Goal: Task Accomplishment & Management: Use online tool/utility

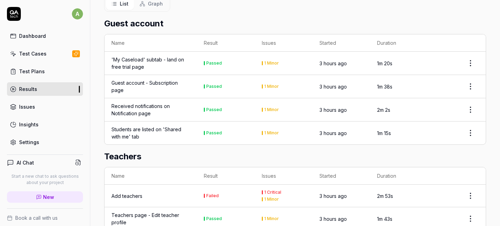
scroll to position [461, 0]
click at [121, 192] on div "Add teachers" at bounding box center [126, 195] width 31 height 7
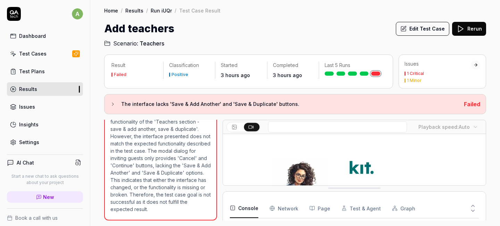
scroll to position [3, 0]
click at [431, 32] on button "Edit Test Case" at bounding box center [422, 29] width 53 height 14
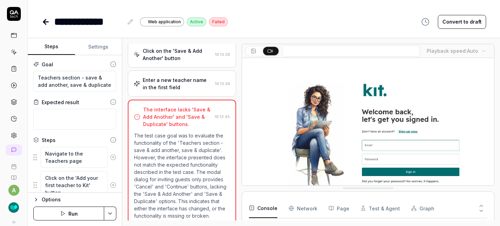
scroll to position [435, 0]
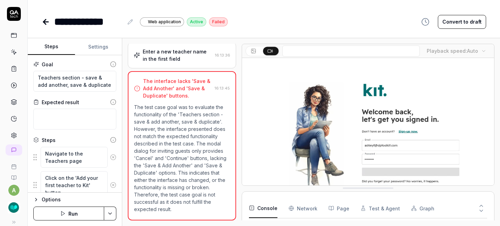
click at [452, 20] on button "Convert to draft" at bounding box center [461, 22] width 48 height 14
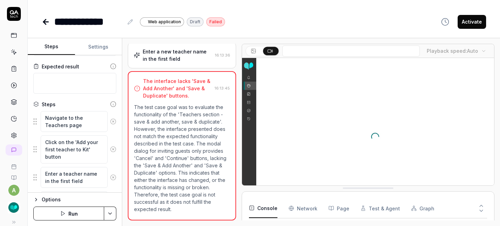
scroll to position [36, 0]
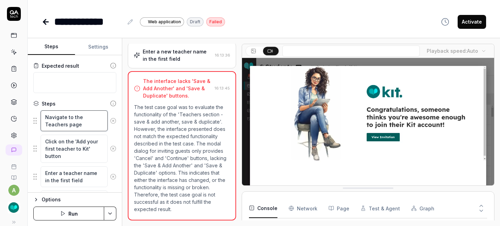
click at [83, 116] on textarea "Navigate to the Teachers page" at bounding box center [74, 120] width 67 height 21
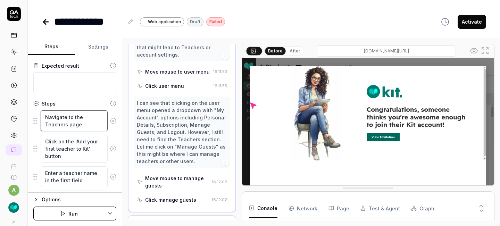
scroll to position [634, 0]
type textarea "*"
type textarea "Navigate to the CTeachers page"
type textarea "*"
type textarea "Navigate to the CaTeachers page"
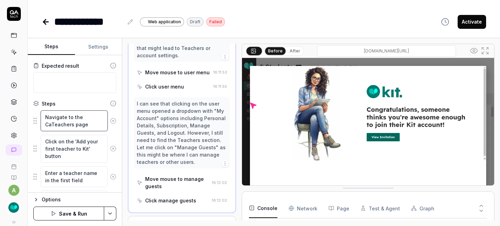
type textarea "*"
type textarea "Navigate to the CasTeachers page"
type textarea "*"
type textarea "Navigate to the CaselTeachers page"
type textarea "*"
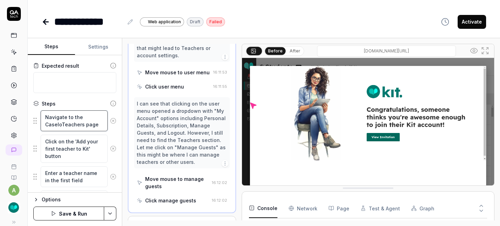
type textarea "Navigate to the CaseloaTeachers page"
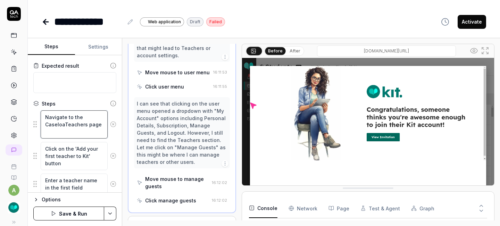
type textarea "*"
type textarea "Navigate to the CaseloadTeachers page"
type textarea "*"
type textarea "Navigate to the Caseload Teachers page"
type textarea "*"
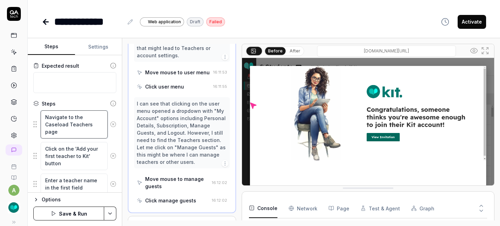
type textarea "Navigate to the Caseload iTeachers page"
type textarea "*"
type textarea "Navigate to the Caseload icTeachers page"
type textarea "*"
type textarea "Navigate to the Caseload icoTeachers page"
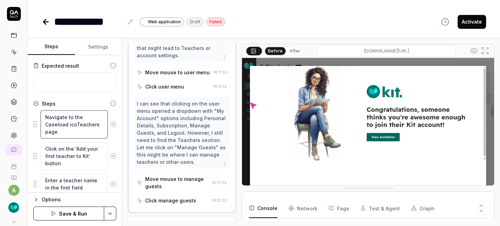
type textarea "*"
type textarea "Navigate to the Caseload iconTeachers page"
type textarea "*"
type textarea "Navigate to the Caseload icon Teachers page"
type textarea "*"
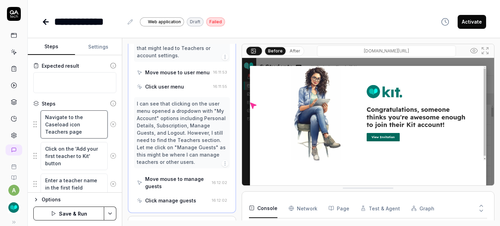
type textarea "Navigate to the Caseload icon aTeachers page"
type textarea "*"
type textarea "Navigate to the Caseload icon anTeachers page"
type textarea "*"
type textarea "Navigate to the Caseload icon andTeachers page"
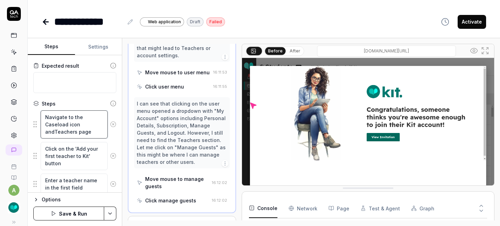
type textarea "*"
type textarea "Navigate to the Caseload icon and Teachers page"
type textarea "*"
type textarea "Navigate to the Caseload icon and tTeachers page"
type textarea "*"
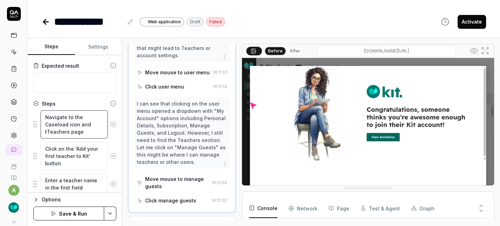
type textarea "Navigate to the Caseload icon and thTeachers page"
type textarea "*"
type textarea "Navigate to the Caseload icon and theTeachers page"
type textarea "*"
type textarea "Navigate to the Caseload icon and thenTeachers page"
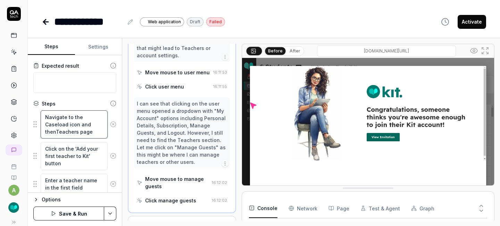
type textarea "*"
type textarea "Navigate to the Caseload icon and then Teachers page"
click at [80, 131] on textarea "Navigate to the Caseload icon and then Teachers page" at bounding box center [74, 124] width 67 height 28
type textarea "*"
type textarea "Navigate to the Caseload icon and then Teachers spage"
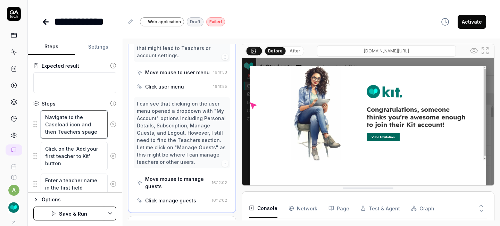
type textarea "*"
type textarea "Navigate to the Caseload icon and then Teachers supage"
type textarea "*"
type textarea "Navigate to the Caseload icon and then Teachers subpage"
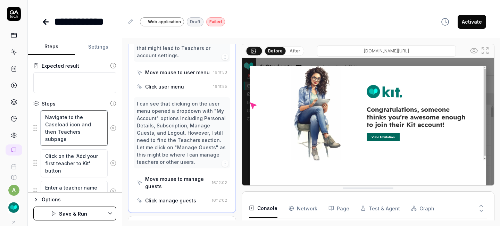
type textarea "*"
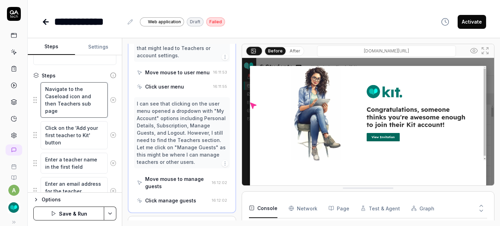
scroll to position [67, 0]
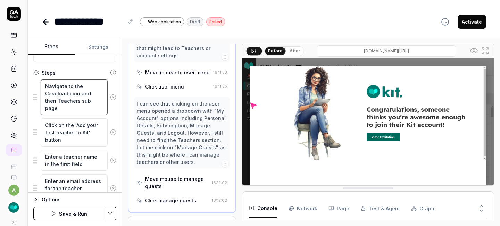
type textarea "Navigate to the Caseload icon and then Teachers sub page"
click at [75, 135] on textarea "Click on the 'Add your first teacher to Kit' button" at bounding box center [74, 132] width 67 height 28
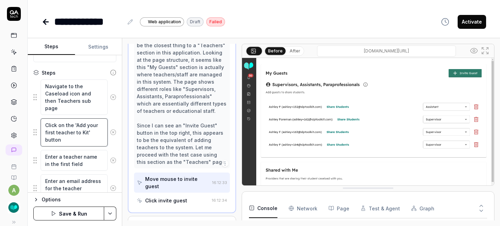
scroll to position [295, 0]
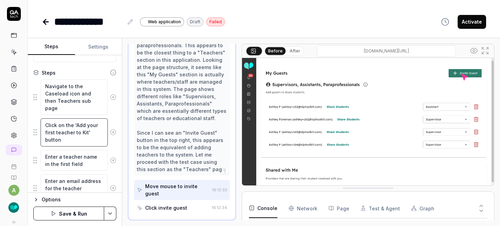
drag, startPoint x: 59, startPoint y: 124, endPoint x: 66, endPoint y: 144, distance: 21.0
click at [66, 144] on textarea "Click on the 'Add your first teacher to Kit' button" at bounding box center [74, 132] width 67 height 28
type textarea "*"
type textarea "Click o"
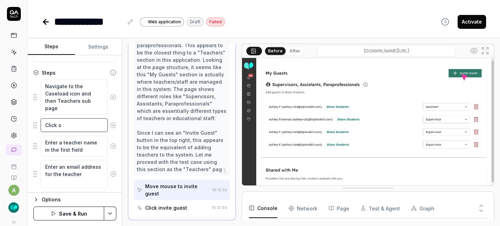
type textarea "*"
type textarea "Click on"
type textarea "*"
type textarea "Click on A"
type textarea "*"
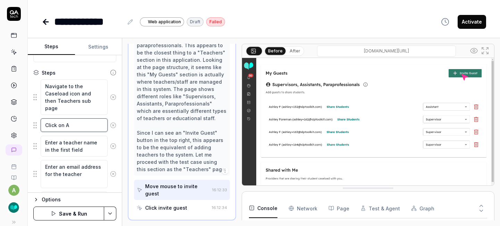
type textarea "Click on Ad"
type textarea "*"
type textarea "Click on Add"
type textarea "*"
type textarea "Click on Add T"
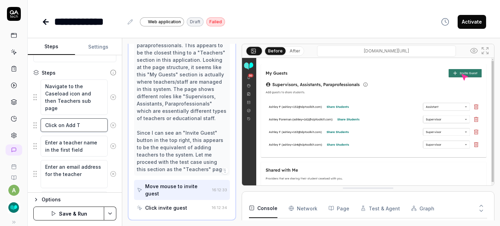
type textarea "*"
type textarea "Click on Add Tea"
type textarea "*"
type textarea "Click on Add Teac"
type textarea "*"
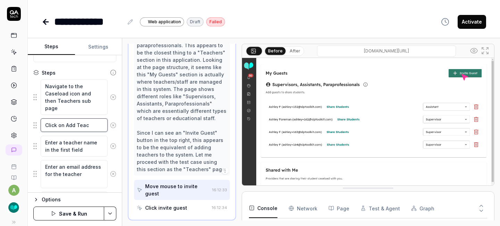
type textarea "Click on Add Teach"
type textarea "*"
type textarea "Click on Add Teache"
type textarea "*"
type textarea "Click on Add Teacher"
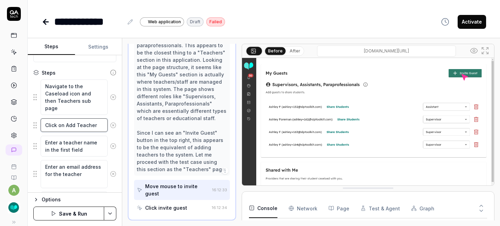
type textarea "*"
type textarea "Click on Add Teacher"
type textarea "*"
type textarea "Click on Add Teacher b"
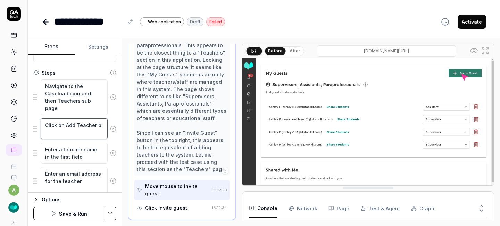
type textarea "*"
type textarea "Click on Add Teacher bu"
type textarea "*"
type textarea "Click on Add Teacher but"
type textarea "*"
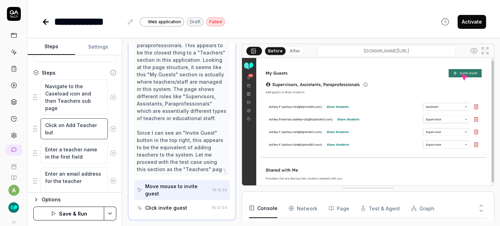
type textarea "Click on Add Teacher butt"
type textarea "*"
type textarea "Click on Add Teacher butto"
type textarea "*"
type textarea "Click on Add Teacher button"
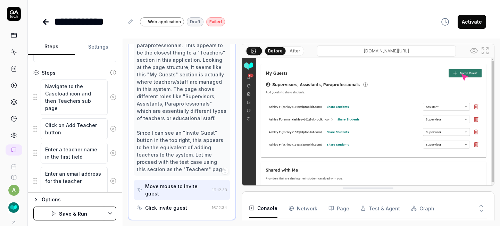
click at [75, 212] on button "Save & Run" at bounding box center [68, 213] width 71 height 14
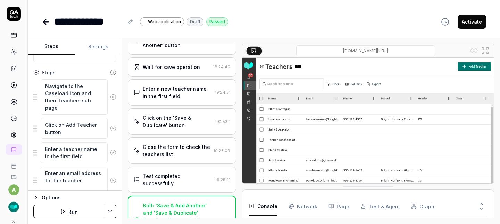
scroll to position [320, 0]
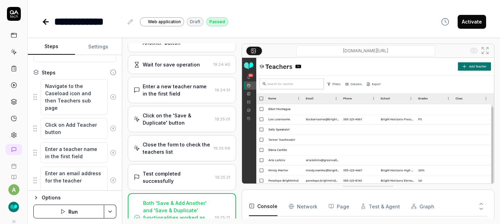
click at [464, 21] on button "Activate" at bounding box center [471, 22] width 28 height 14
type textarea "*"
click at [47, 22] on icon at bounding box center [46, 22] width 8 height 8
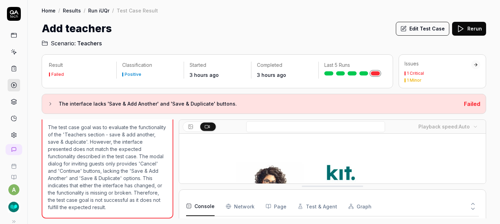
scroll to position [475, 0]
click at [13, 50] on icon at bounding box center [14, 52] width 6 height 6
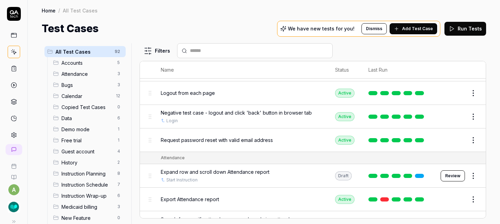
scroll to position [57, 0]
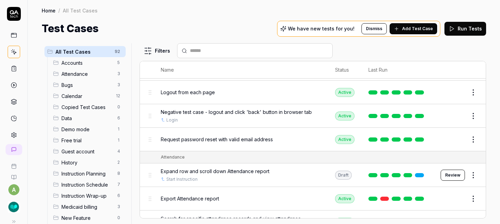
click at [14, 67] on icon at bounding box center [14, 69] width 6 height 6
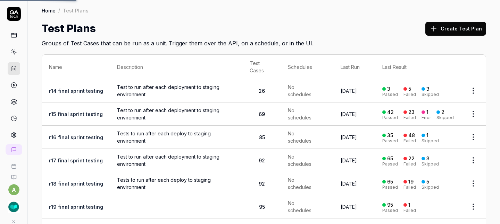
scroll to position [76, 0]
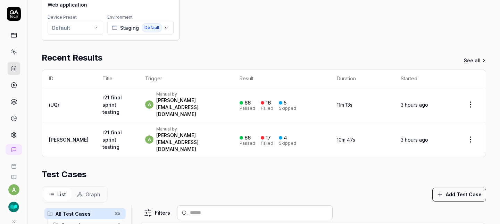
scroll to position [90, 0]
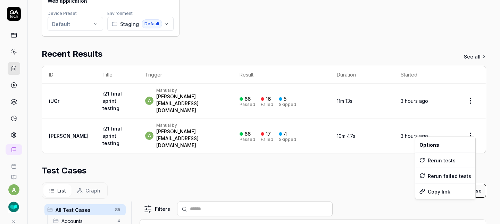
click at [466, 128] on html "**********" at bounding box center [250, 112] width 500 height 224
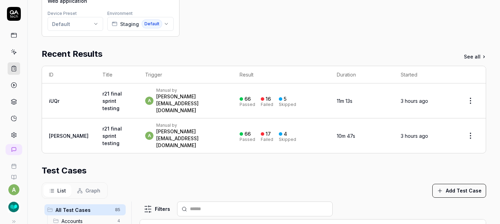
click at [102, 95] on link "r21 final sprint testing" at bounding box center [111, 101] width 19 height 20
click at [56, 98] on link "iUQr" at bounding box center [54, 101] width 10 height 6
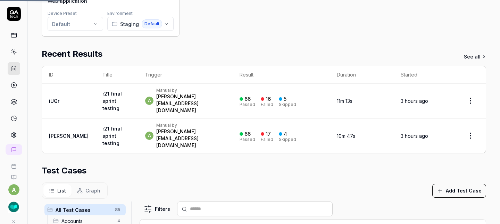
click at [56, 98] on link "iUQr" at bounding box center [54, 101] width 10 height 6
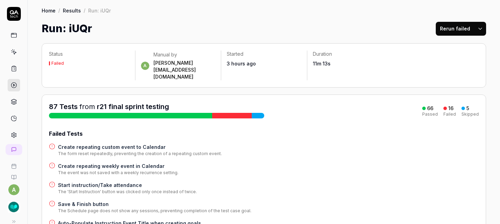
scroll to position [22, 0]
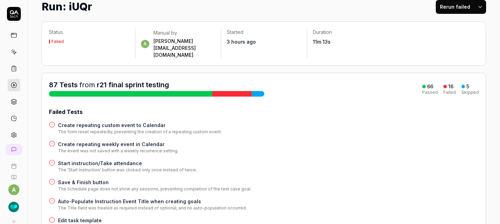
click at [142, 122] on h4 "Create repeating custom event to Calendar" at bounding box center [140, 125] width 164 height 7
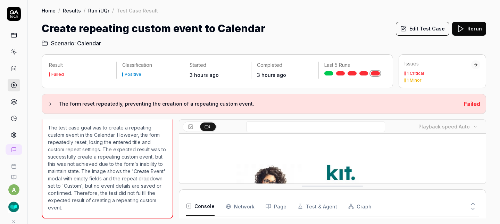
scroll to position [3, 0]
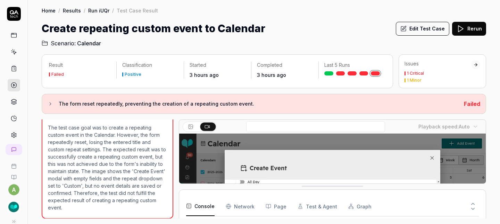
click at [421, 26] on button "Edit Test Case" at bounding box center [422, 29] width 53 height 14
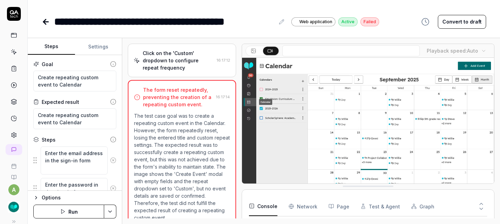
scroll to position [1420, 0]
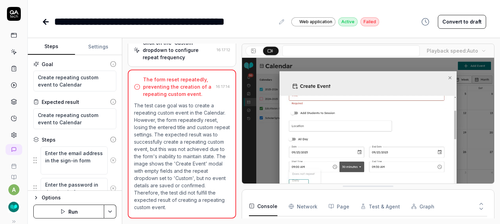
click at [455, 23] on button "Convert to draft" at bounding box center [461, 22] width 48 height 14
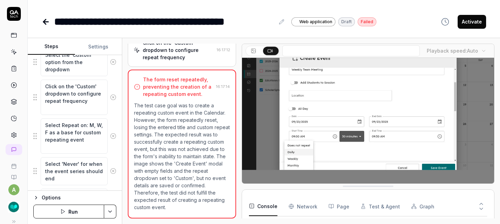
scroll to position [372, 0]
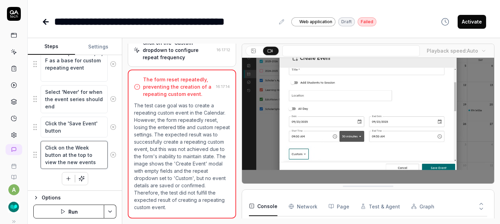
click at [67, 155] on textarea "Click on the Week button at the top to view the new events" at bounding box center [74, 155] width 67 height 28
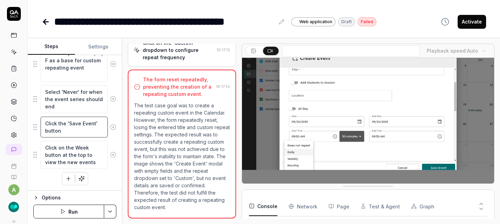
click at [68, 132] on textarea "Click the 'Save Event' button" at bounding box center [74, 127] width 67 height 21
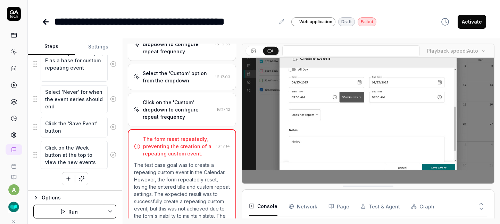
click at [173, 115] on div "Click on the 'Custom' dropdown to configure repeat frequency" at bounding box center [178, 110] width 71 height 22
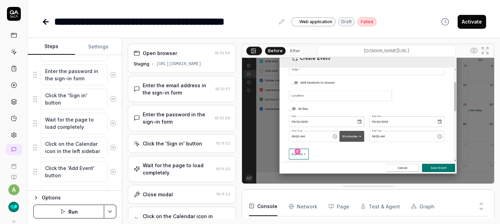
scroll to position [114, 0]
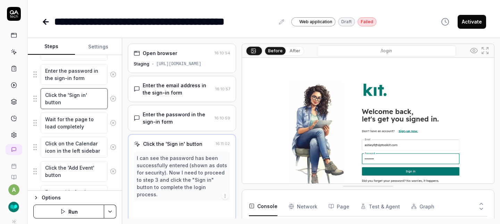
click at [71, 95] on textarea "Click the 'Sign in' button" at bounding box center [74, 98] width 67 height 21
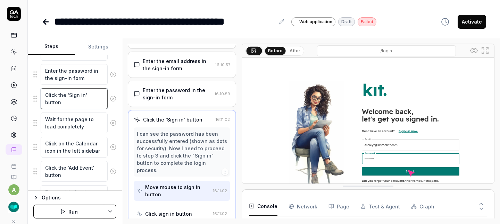
scroll to position [27, 0]
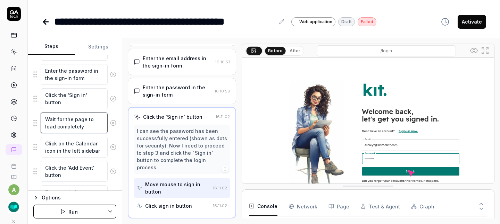
click at [72, 125] on textarea "Wait for the page to load completely" at bounding box center [74, 123] width 67 height 21
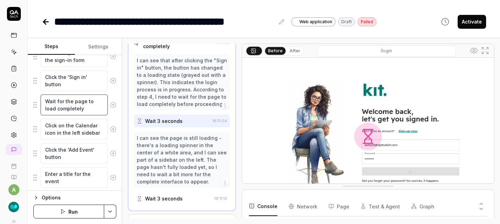
scroll to position [133, 0]
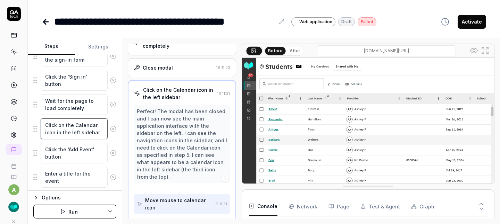
click at [72, 125] on textarea "Click on the Calendar icon in the left sidebar" at bounding box center [74, 129] width 67 height 21
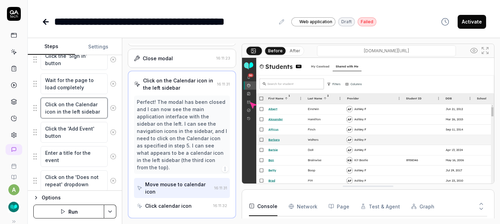
scroll to position [155, 0]
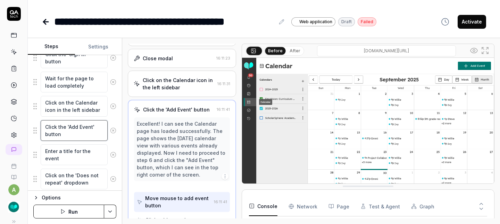
click at [72, 126] on textarea "Click the 'Add Event' button" at bounding box center [74, 130] width 67 height 21
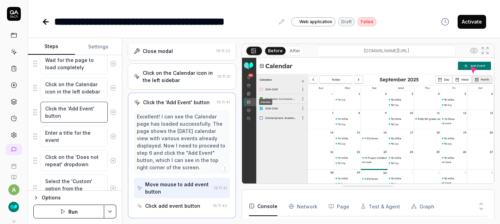
scroll to position [177, 0]
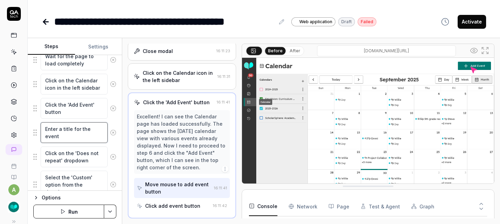
click at [71, 133] on textarea "Enter a title for the event" at bounding box center [74, 132] width 67 height 21
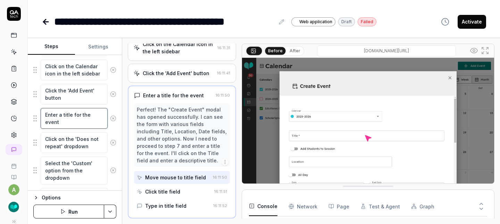
scroll to position [193, 0]
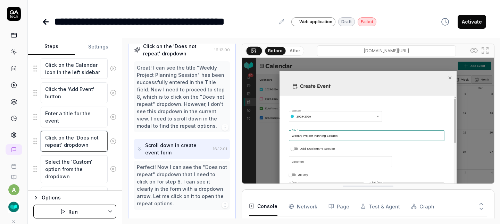
click at [71, 140] on textarea "Click on the 'Does not repeat' dropdown" at bounding box center [74, 141] width 67 height 21
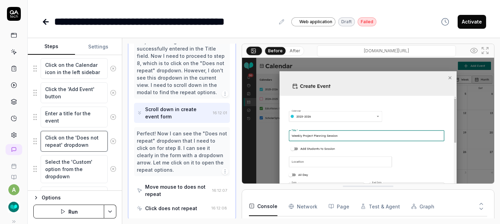
scroll to position [280, 0]
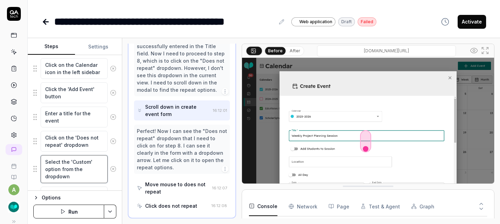
click at [74, 164] on textarea "Select the 'Custom' option from the dropdown" at bounding box center [74, 169] width 67 height 28
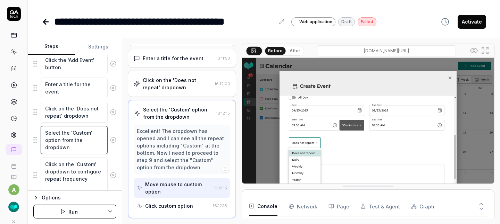
scroll to position [222, 0]
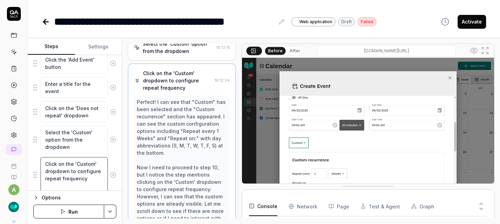
click at [73, 167] on textarea "Click on the 'Custom' dropdown to configure repeat frequency" at bounding box center [74, 175] width 67 height 35
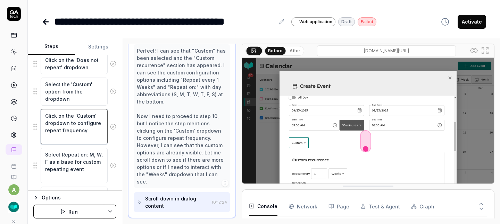
scroll to position [28, 0]
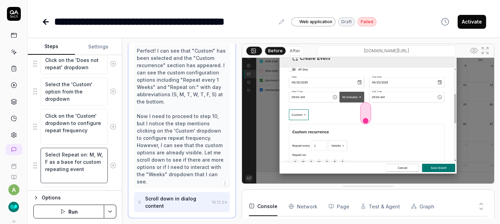
click at [86, 165] on textarea "Select Repeat on: M, W, F as a base for custom repeating event" at bounding box center [74, 165] width 67 height 35
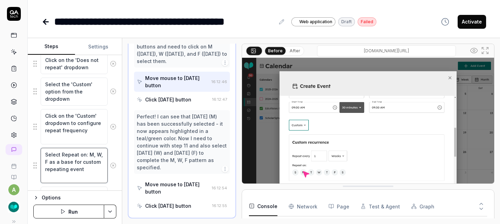
scroll to position [316, 0]
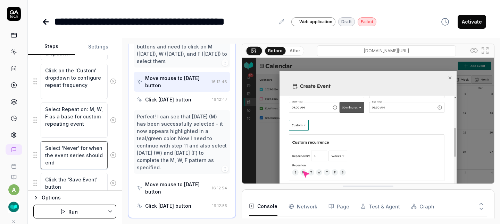
click at [86, 161] on textarea "Select 'Never' for when the event series should end" at bounding box center [74, 156] width 67 height 28
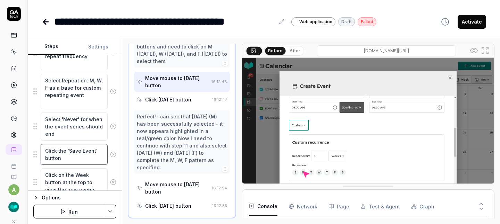
click at [85, 161] on textarea "Click the 'Save Event' button" at bounding box center [74, 154] width 67 height 21
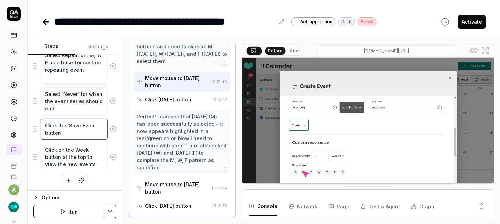
scroll to position [372, 0]
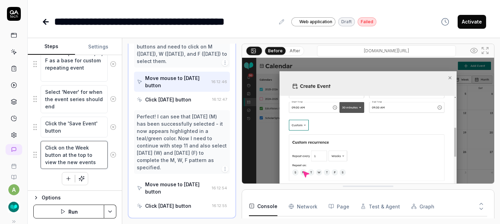
click at [85, 160] on textarea "Click on the Week button at the top to view the new events" at bounding box center [74, 155] width 67 height 28
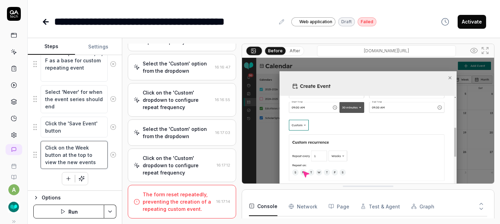
scroll to position [28, 0]
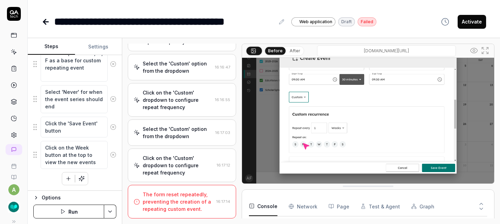
click at [299, 131] on img at bounding box center [368, 109] width 252 height 158
click at [362, 155] on img at bounding box center [368, 109] width 252 height 158
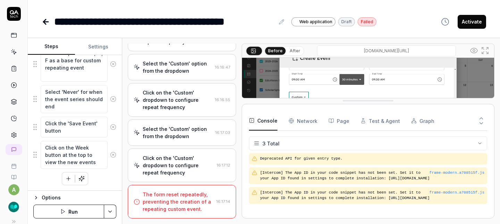
scroll to position [0, 0]
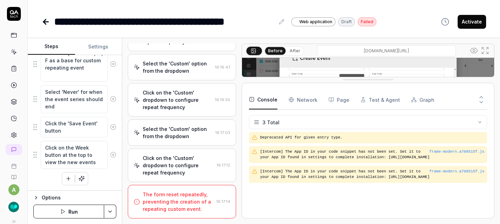
drag, startPoint x: 360, startPoint y: 185, endPoint x: 361, endPoint y: 79, distance: 106.5
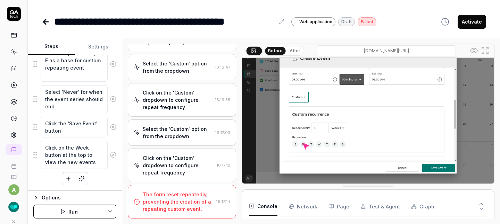
drag, startPoint x: 362, startPoint y: 79, endPoint x: 358, endPoint y: 198, distance: 119.4
click at [337, 117] on img at bounding box center [368, 109] width 252 height 158
click at [292, 52] on button "After" at bounding box center [295, 51] width 16 height 8
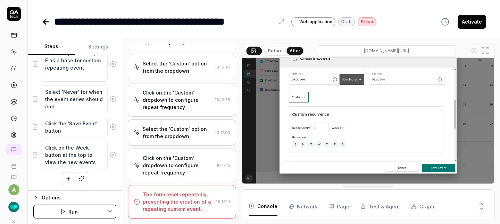
click at [272, 52] on button "Before" at bounding box center [275, 51] width 20 height 8
click at [292, 52] on button "After" at bounding box center [295, 51] width 16 height 8
click at [257, 51] on button at bounding box center [254, 50] width 16 height 8
click at [53, 154] on textarea "Click on the Week button at the top to view the new events" at bounding box center [74, 155] width 67 height 28
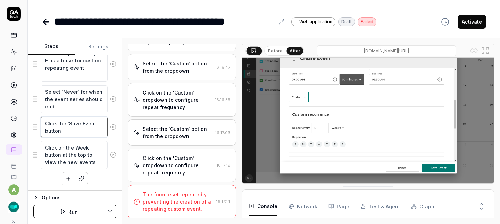
click at [54, 127] on textarea "Click the 'Save Event' button" at bounding box center [74, 127] width 67 height 21
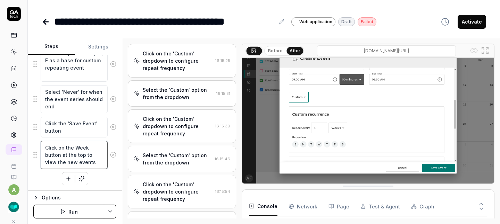
click at [62, 154] on textarea "Click on the Week button at the top to view the new events" at bounding box center [74, 155] width 67 height 28
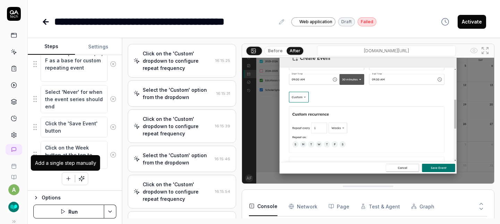
click at [49, 18] on icon at bounding box center [46, 22] width 8 height 8
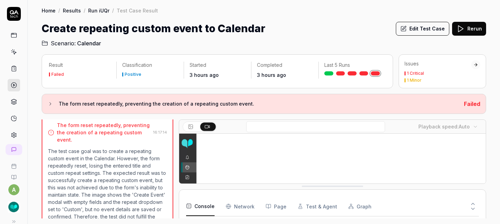
scroll to position [1364, 0]
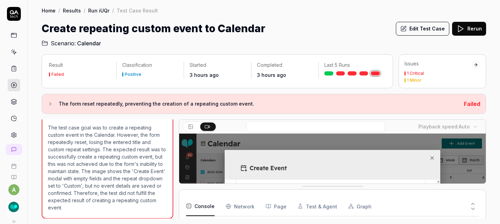
click at [98, 11] on link "Run iUQr" at bounding box center [98, 10] width 21 height 7
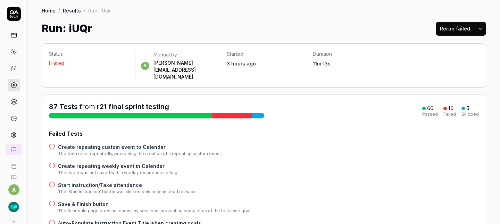
click at [116, 163] on h4 "Create repeating weekly event in Calendar" at bounding box center [118, 166] width 120 height 7
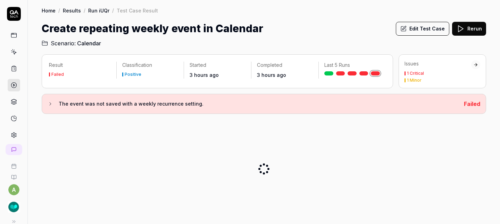
click at [417, 26] on button "Edit Test Case" at bounding box center [422, 29] width 53 height 14
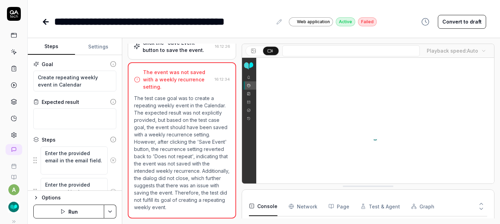
scroll to position [14, 0]
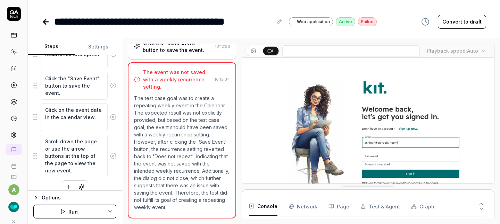
scroll to position [399, 0]
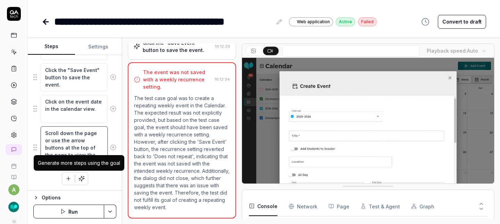
drag, startPoint x: 45, startPoint y: 132, endPoint x: 76, endPoint y: 173, distance: 50.6
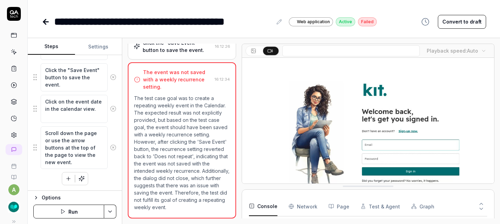
click at [48, 22] on icon at bounding box center [46, 22] width 8 height 8
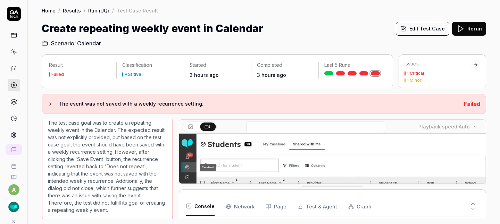
scroll to position [351, 0]
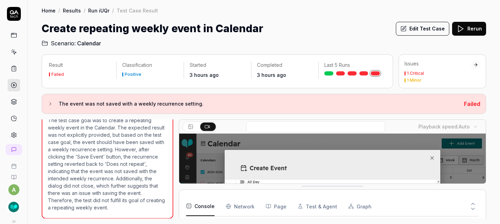
click at [99, 11] on link "Run iUQr" at bounding box center [98, 10] width 21 height 7
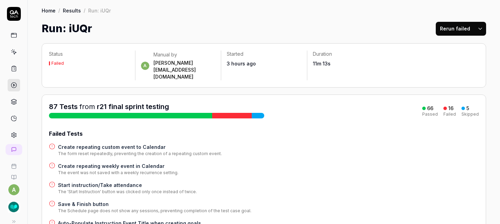
click at [120, 144] on h4 "Create repeating custom event to Calendar" at bounding box center [140, 147] width 164 height 7
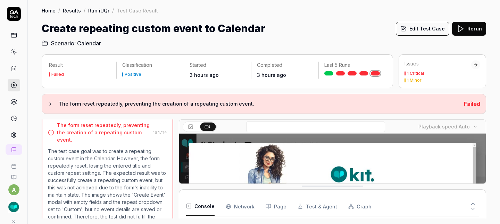
scroll to position [1364, 0]
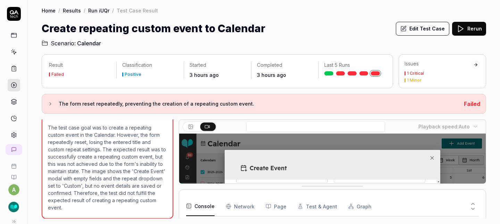
click at [424, 32] on button "Edit Test Case" at bounding box center [422, 29] width 53 height 14
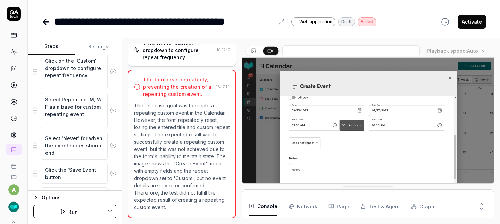
scroll to position [372, 0]
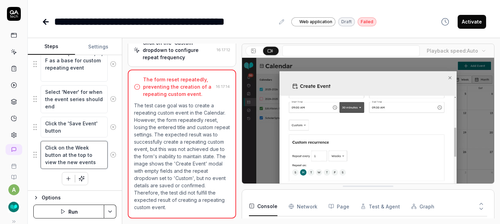
drag, startPoint x: 94, startPoint y: 162, endPoint x: 33, endPoint y: 146, distance: 62.7
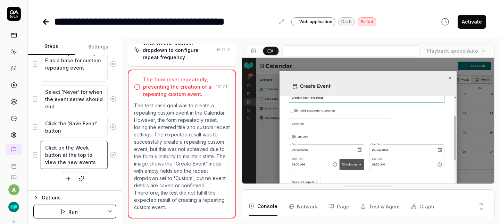
click at [33, 146] on div "Click on the Week button at the top to view the new events" at bounding box center [74, 155] width 83 height 29
type textarea "*"
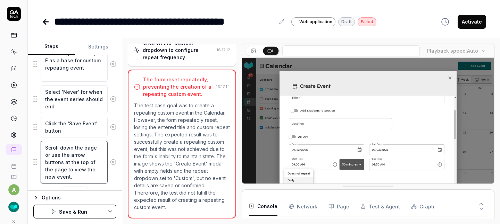
scroll to position [387, 0]
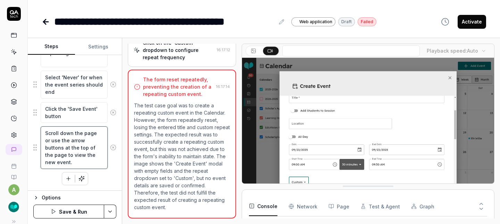
type textarea "Scroll down the page or use the arrow buttons at the top of the page to view th…"
click at [78, 211] on button "Save & Run" at bounding box center [68, 212] width 71 height 14
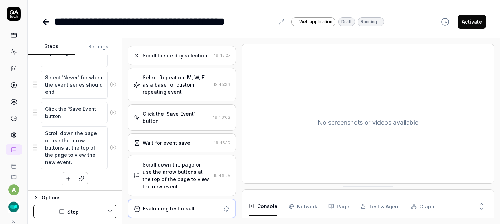
scroll to position [299, 0]
click at [48, 23] on icon at bounding box center [46, 22] width 8 height 8
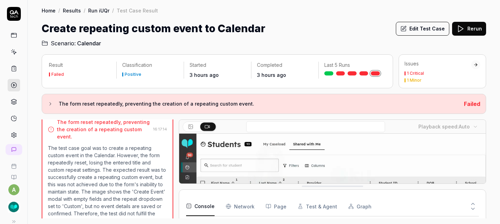
scroll to position [1364, 0]
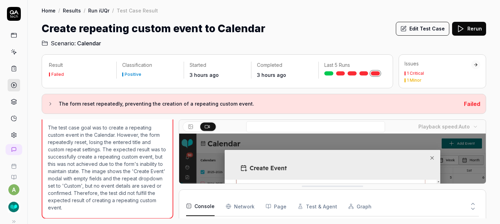
click at [100, 12] on link "Run iUQr" at bounding box center [98, 10] width 21 height 7
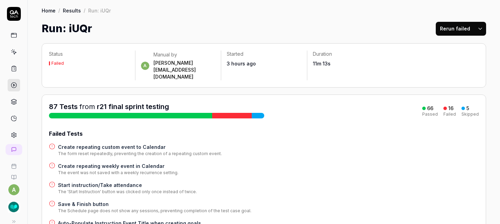
click at [146, 163] on h4 "Create repeating weekly event in Calendar" at bounding box center [118, 166] width 120 height 7
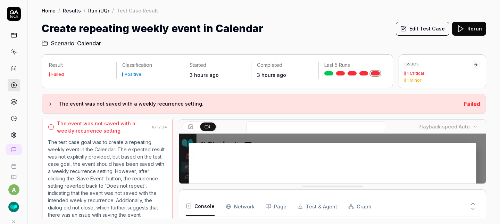
scroll to position [351, 0]
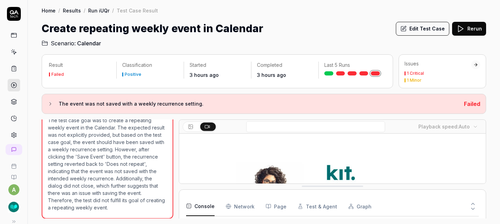
click at [422, 32] on button "Edit Test Case" at bounding box center [422, 29] width 53 height 14
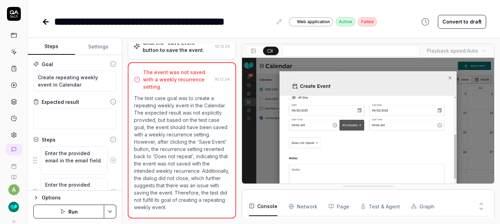
scroll to position [399, 0]
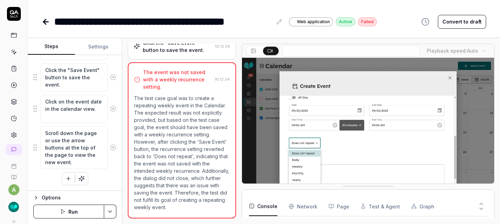
click at [447, 25] on button "Convert to draft" at bounding box center [461, 22] width 48 height 14
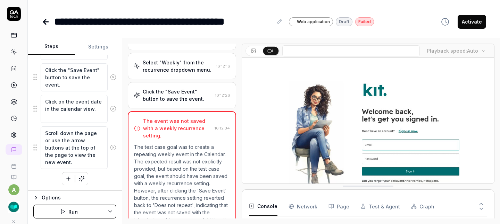
scroll to position [278, 0]
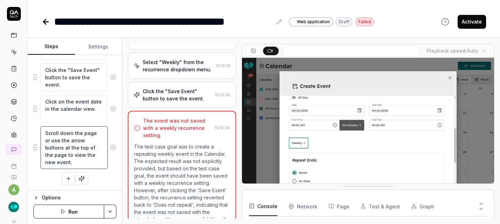
click at [69, 146] on textarea "Scroll down the page or use the arrow buttons at the top of the page to view th…" at bounding box center [74, 148] width 67 height 43
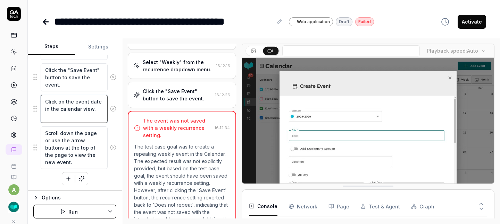
click at [70, 115] on textarea "Click on the event date in the calendar view." at bounding box center [74, 109] width 67 height 28
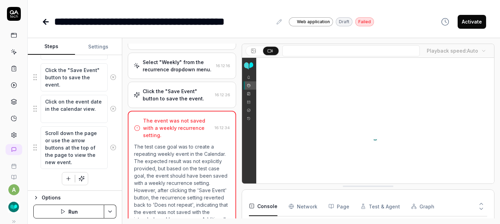
type textarea "*"
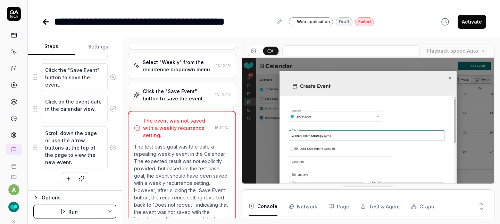
click at [329, 109] on video at bounding box center [368, 137] width 252 height 158
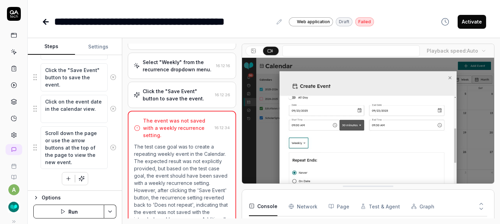
scroll to position [28, 0]
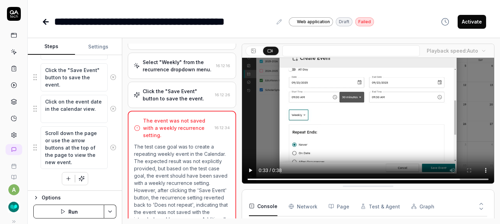
click at [71, 213] on button "Run" at bounding box center [68, 212] width 71 height 14
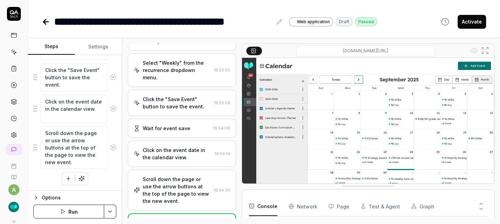
scroll to position [487, 0]
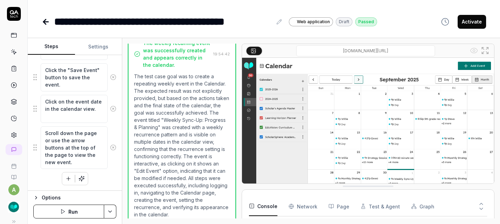
click at [49, 24] on icon at bounding box center [46, 22] width 8 height 8
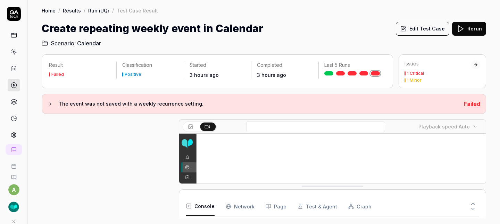
scroll to position [351, 0]
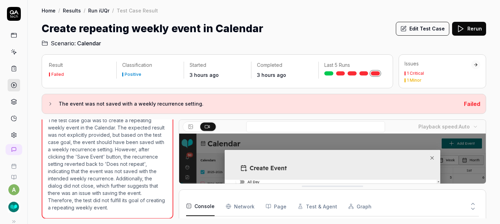
click at [95, 10] on link "Run iUQr" at bounding box center [98, 10] width 21 height 7
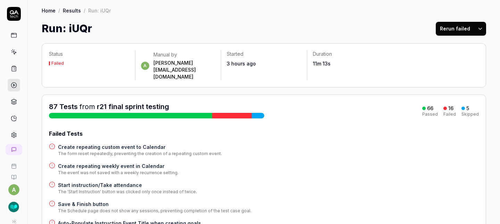
click at [148, 144] on h4 "Create repeating custom event to Calendar" at bounding box center [140, 147] width 164 height 7
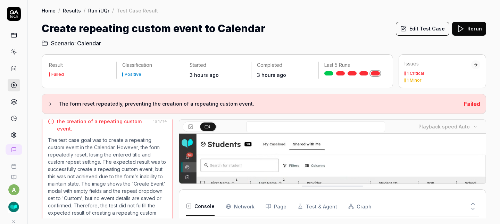
scroll to position [1364, 0]
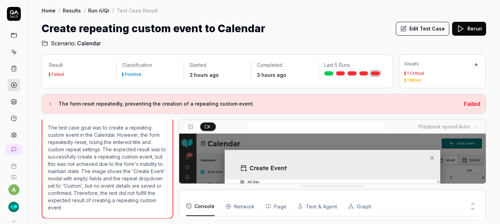
click at [414, 28] on button "Edit Test Case" at bounding box center [422, 29] width 53 height 14
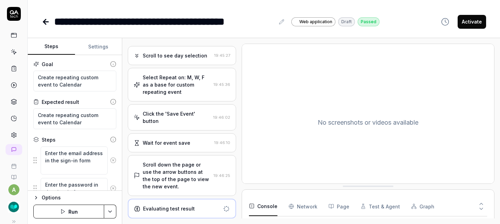
scroll to position [299, 0]
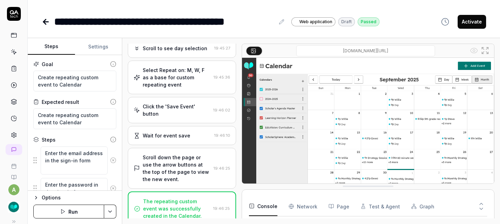
click at [474, 24] on button "Activate" at bounding box center [471, 22] width 28 height 14
click at [44, 22] on icon at bounding box center [45, 22] width 5 height 0
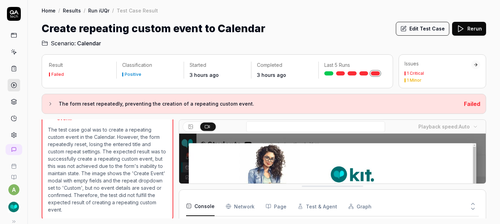
scroll to position [1364, 0]
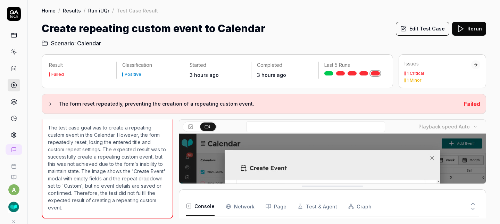
click at [94, 11] on link "Run iUQr" at bounding box center [98, 10] width 21 height 7
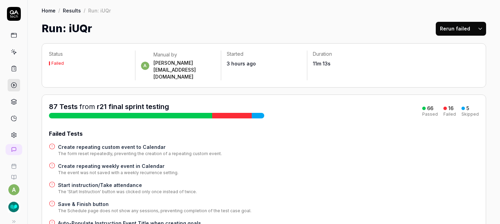
click at [134, 163] on h4 "Create repeating weekly event in Calendar" at bounding box center [118, 166] width 120 height 7
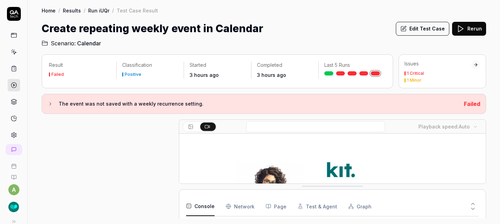
scroll to position [351, 0]
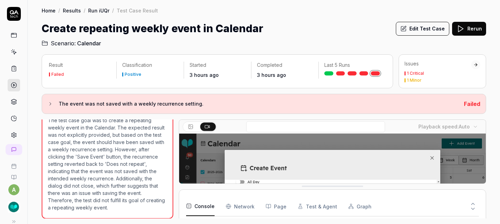
click at [423, 29] on button "Edit Test Case" at bounding box center [422, 29] width 53 height 14
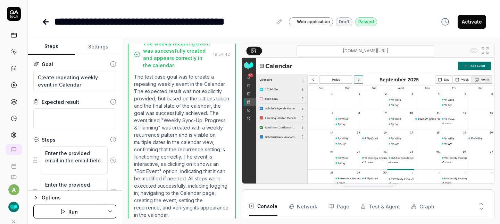
scroll to position [487, 0]
click at [464, 22] on button "Activate" at bounding box center [471, 22] width 28 height 14
click at [49, 20] on icon at bounding box center [46, 22] width 8 height 8
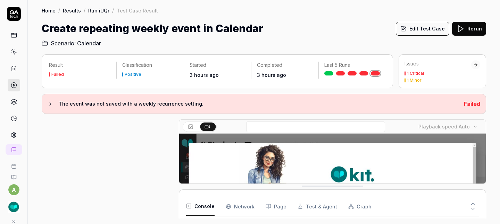
scroll to position [351, 0]
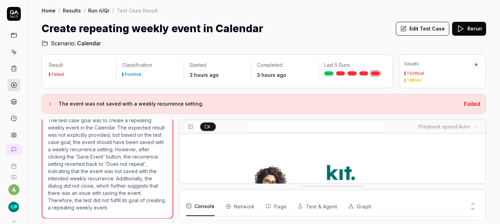
click at [90, 10] on link "Run iUQr" at bounding box center [98, 10] width 21 height 7
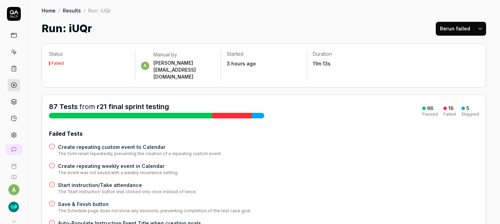
click at [120, 182] on h4 "Start instruction/Take attendance" at bounding box center [127, 185] width 139 height 7
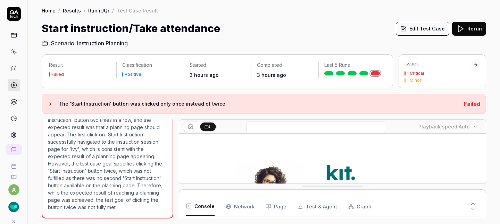
scroll to position [3, 0]
click at [428, 30] on button "Edit Test Case" at bounding box center [422, 29] width 53 height 14
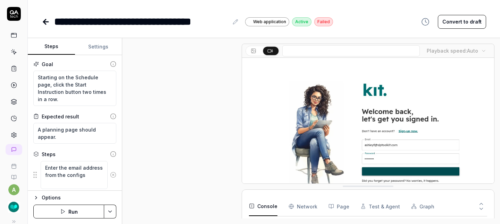
scroll to position [334, 0]
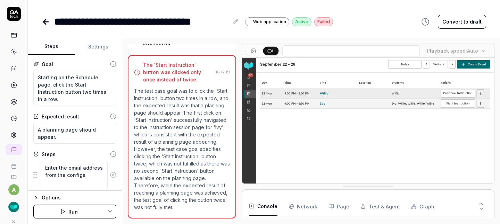
click at [456, 23] on button "Convert to draft" at bounding box center [461, 22] width 48 height 14
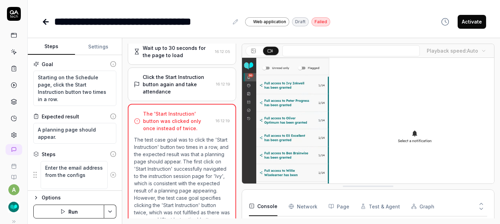
click at [176, 91] on div "Click the Start Instruction button again and take attendance" at bounding box center [178, 85] width 70 height 22
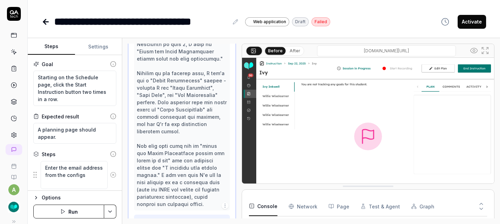
scroll to position [450, 0]
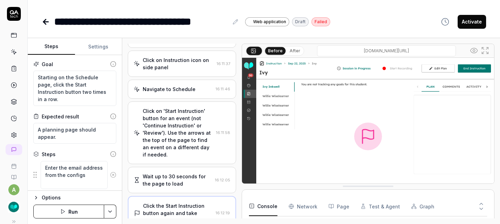
click at [176, 91] on div "Navigate to Schedule" at bounding box center [169, 89] width 53 height 7
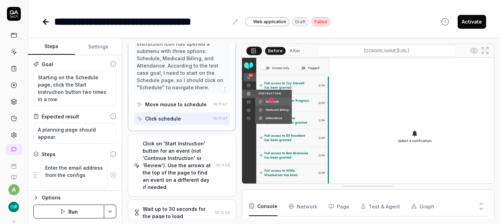
scroll to position [224, 0]
click at [175, 176] on div "Click on 'Start Instruction' button for an event (not 'Continue Instruction' or…" at bounding box center [178, 164] width 70 height 51
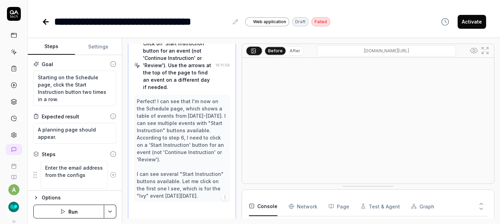
scroll to position [260, 0]
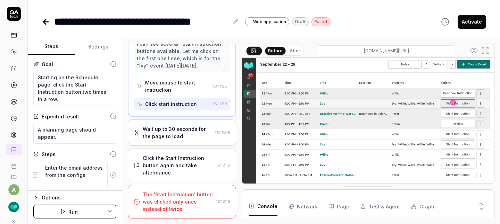
click at [184, 139] on div "Wait up to 30 seconds for the page to load" at bounding box center [177, 133] width 69 height 15
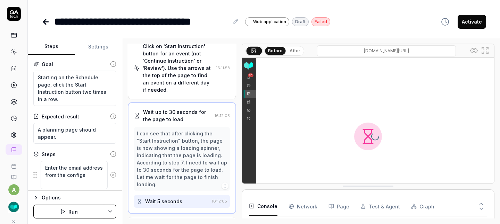
scroll to position [217, 0]
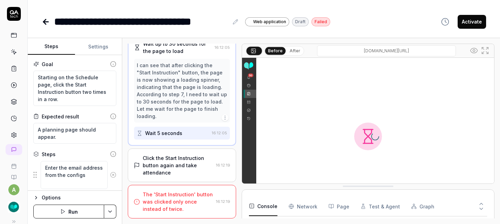
click at [184, 153] on div "Click the Start Instruction button again and take attendance 16:12:19" at bounding box center [182, 166] width 108 height 34
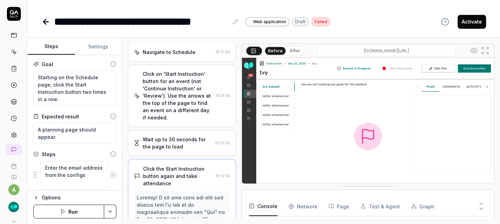
scroll to position [193, 0]
click at [184, 114] on div "Click on 'Start Instruction' button for an event (not 'Continue Instruction' or…" at bounding box center [178, 96] width 70 height 51
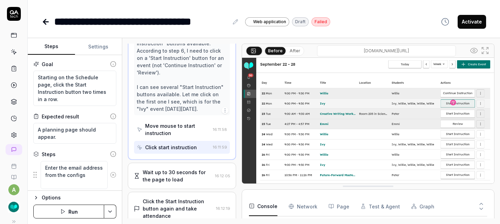
scroll to position [312, 0]
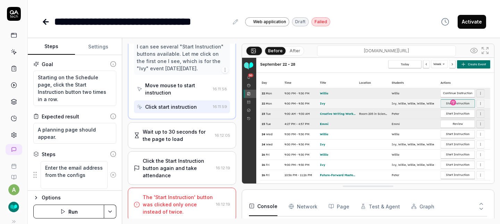
click at [184, 142] on div "Wait up to 30 seconds for the page to load" at bounding box center [177, 135] width 69 height 15
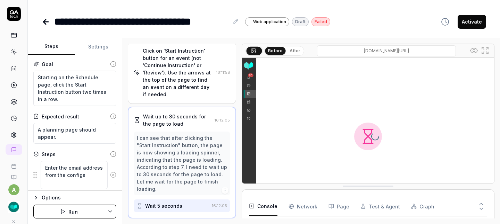
scroll to position [217, 0]
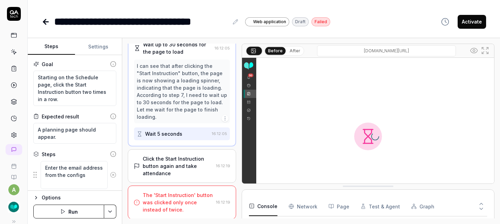
click at [182, 169] on div "Click the Start Instruction button again and take attendance" at bounding box center [178, 166] width 70 height 22
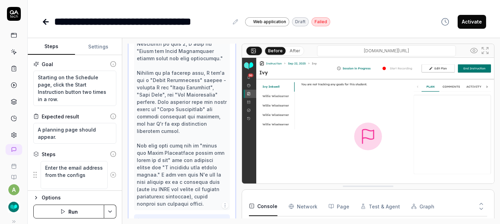
scroll to position [450, 0]
click at [82, 211] on button "Run" at bounding box center [68, 212] width 71 height 14
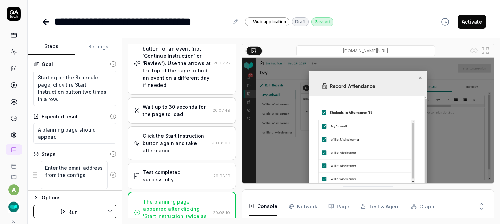
scroll to position [28, 0]
click at [473, 24] on button "Activate" at bounding box center [471, 22] width 28 height 14
type textarea "*"
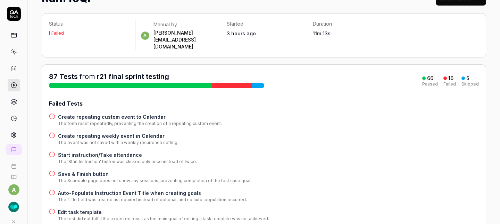
scroll to position [31, 0]
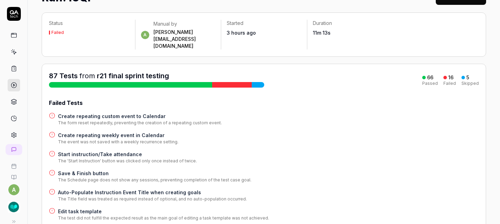
click at [92, 170] on h4 "Save & Finish button" at bounding box center [154, 173] width 193 height 7
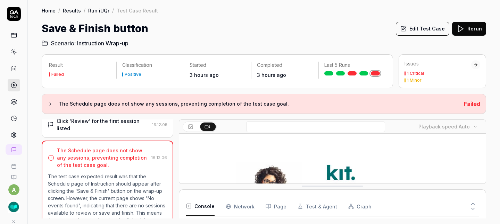
scroll to position [156, 0]
click at [417, 31] on button "Edit Test Case" at bounding box center [422, 29] width 53 height 14
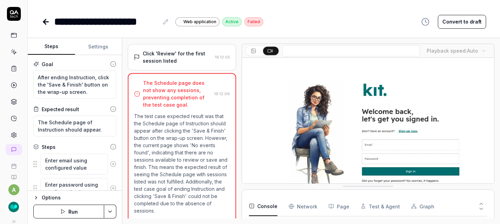
scroll to position [181, 0]
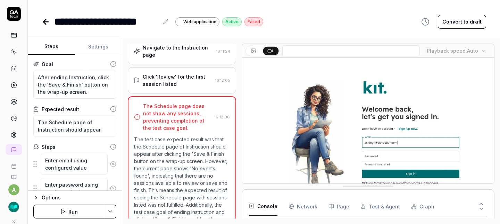
click at [183, 78] on div "Click 'Review' for the first session listed" at bounding box center [177, 80] width 69 height 15
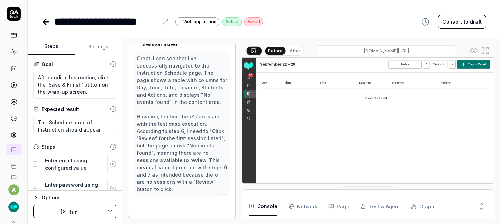
scroll to position [188, 0]
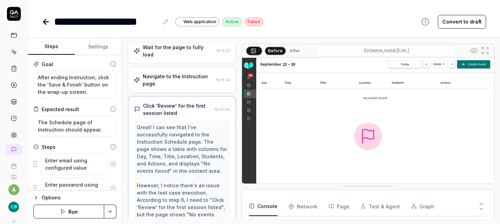
click at [182, 75] on div "Navigate to the Instruction page" at bounding box center [178, 80] width 70 height 15
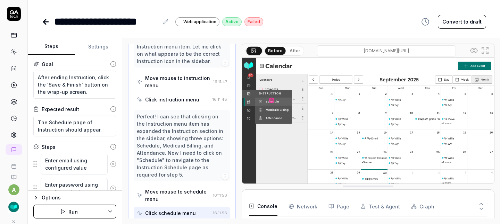
scroll to position [551, 0]
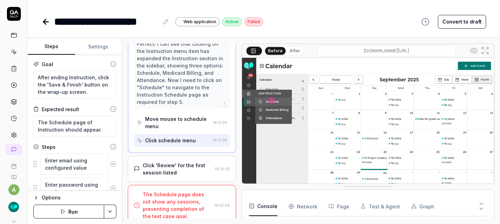
type textarea "*"
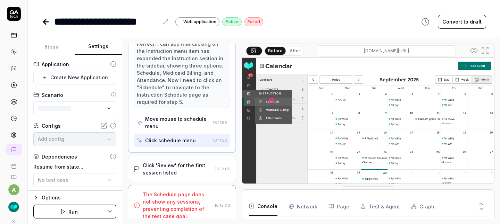
click at [99, 46] on button "Settings" at bounding box center [98, 47] width 47 height 17
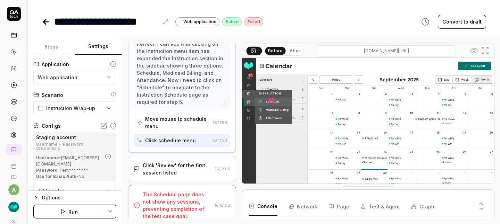
click at [457, 18] on button "Convert to draft" at bounding box center [461, 22] width 48 height 14
click at [77, 214] on button "Run" at bounding box center [68, 212] width 71 height 14
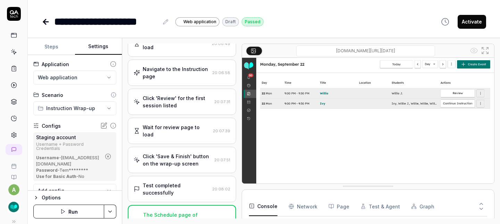
scroll to position [139, 0]
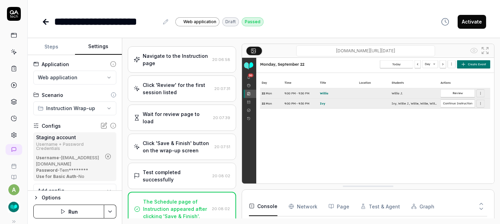
click at [485, 21] on button "Activate" at bounding box center [471, 22] width 28 height 14
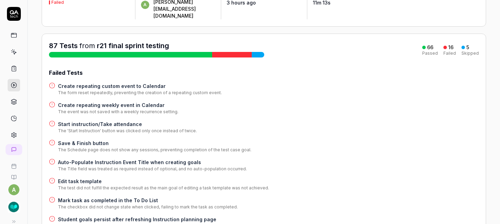
scroll to position [61, 0]
click at [90, 178] on h4 "Edit task template" at bounding box center [163, 181] width 211 height 7
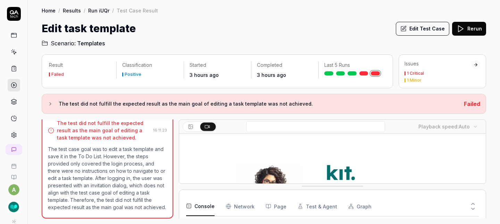
scroll to position [3, 0]
click at [427, 28] on button "Edit Test Case" at bounding box center [422, 29] width 53 height 14
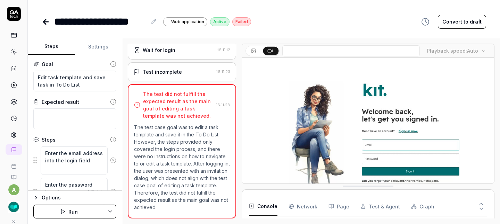
scroll to position [14, 0]
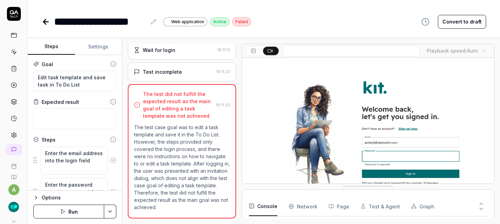
scroll to position [100, 0]
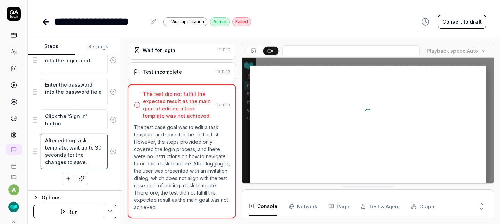
click at [69, 161] on textarea "After editing task template, wait up to 30 seconds for the changes to save." at bounding box center [74, 151] width 67 height 35
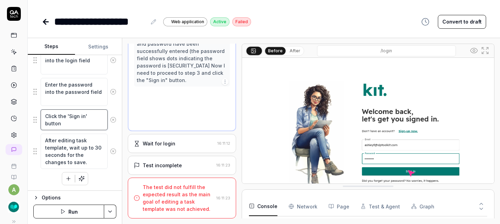
click at [70, 120] on textarea "Click the 'Sign in' button" at bounding box center [74, 120] width 67 height 21
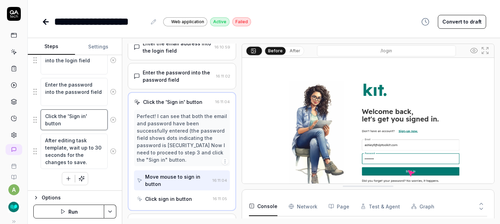
scroll to position [34, 0]
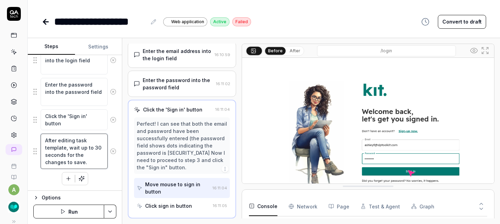
click at [71, 149] on textarea "After editing task template, wait up to 30 seconds for the changes to save." at bounding box center [74, 151] width 67 height 35
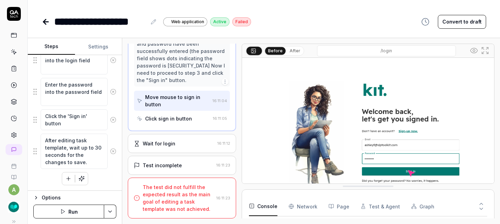
click at [167, 166] on div "Test incomplete" at bounding box center [162, 165] width 39 height 7
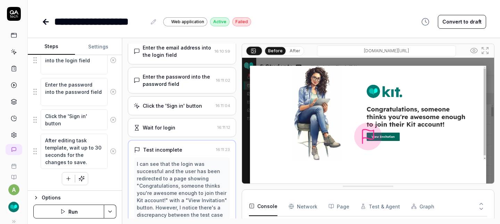
click at [168, 128] on div "Wait for login" at bounding box center [159, 127] width 33 height 7
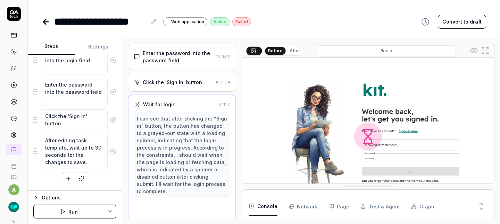
scroll to position [64, 0]
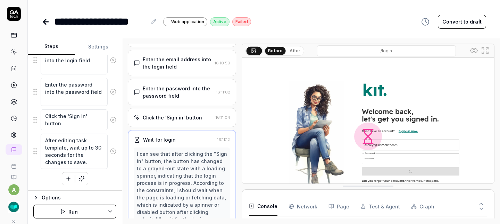
click at [167, 122] on div "Click the 'Sign in' button 16:11:04" at bounding box center [182, 117] width 108 height 19
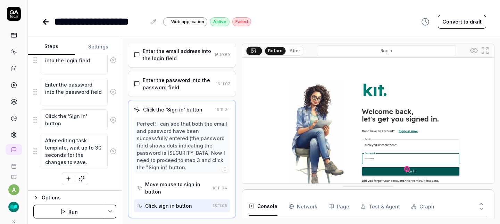
click at [449, 25] on button "Convert to draft" at bounding box center [461, 22] width 48 height 14
click at [83, 209] on button "Run" at bounding box center [68, 212] width 71 height 14
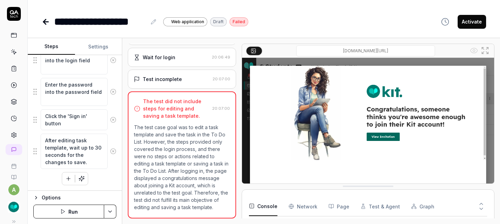
scroll to position [14, 0]
click at [87, 211] on button "Run" at bounding box center [68, 212] width 71 height 14
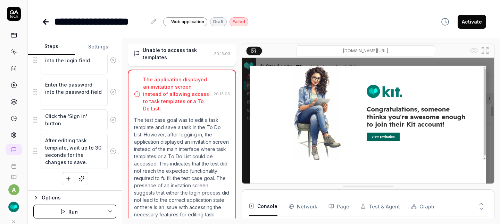
scroll to position [161, 0]
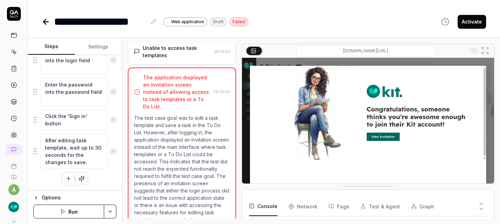
click at [69, 209] on button "Run" at bounding box center [68, 212] width 71 height 14
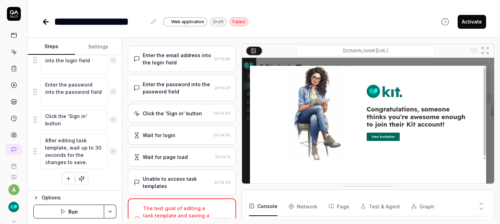
scroll to position [188, 0]
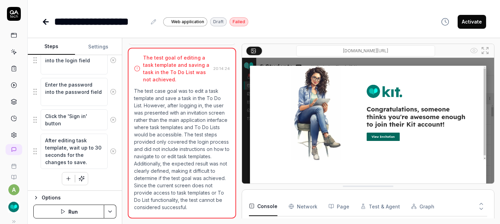
click at [58, 211] on button "Run" at bounding box center [68, 212] width 71 height 14
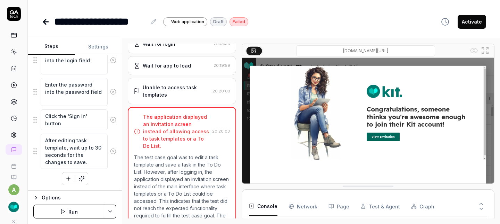
scroll to position [181, 0]
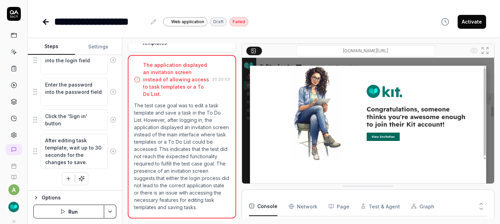
click at [75, 211] on button "Run" at bounding box center [68, 212] width 71 height 14
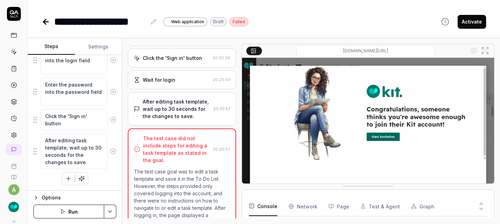
scroll to position [137, 0]
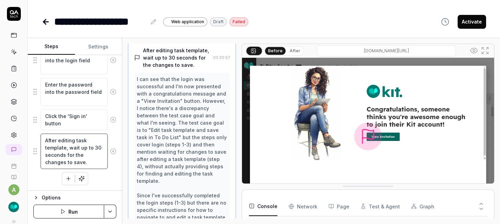
click at [68, 149] on textarea "After editing task template, wait up to 30 seconds for the changes to save." at bounding box center [74, 151] width 67 height 35
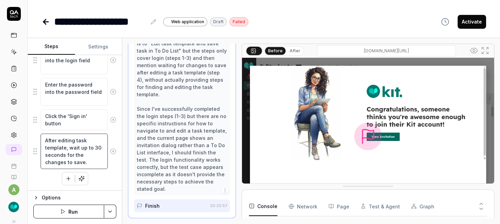
scroll to position [268, 0]
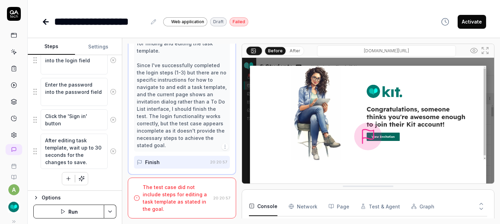
click at [71, 209] on button "Run" at bounding box center [68, 212] width 71 height 14
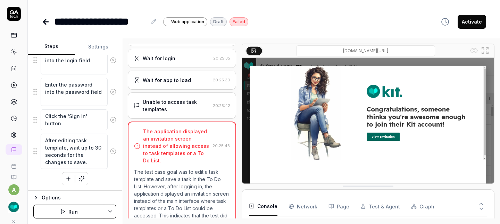
scroll to position [181, 0]
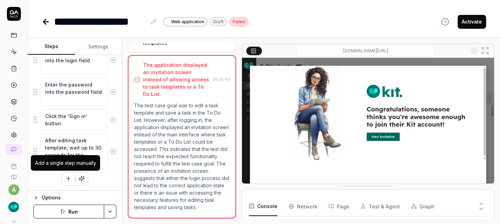
click at [66, 180] on icon "button" at bounding box center [68, 179] width 6 height 6
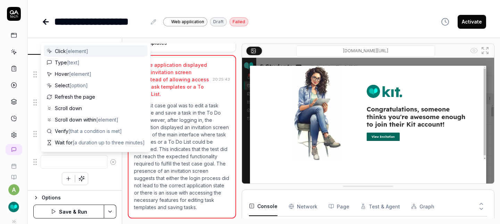
type textarea "*"
type textarea "N"
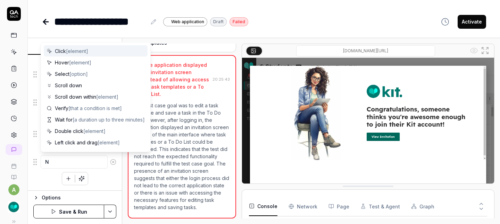
type textarea "*"
type textarea "Na"
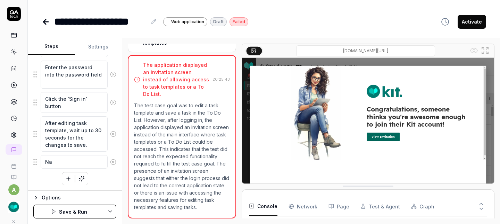
type textarea "*"
type textarea "Nav"
type textarea "*"
type textarea "Navi"
type textarea "*"
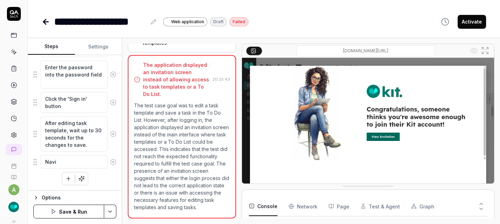
type textarea "Navig"
type textarea "*"
type textarea "Navigat"
type textarea "*"
type textarea "Navigate"
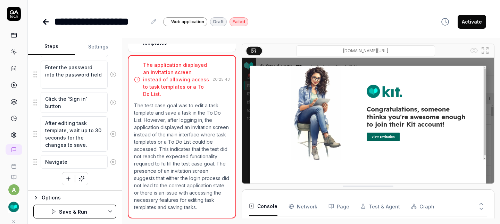
type textarea "*"
type textarea "Navigate"
type textarea "*"
type textarea "Navigate t"
type textarea "*"
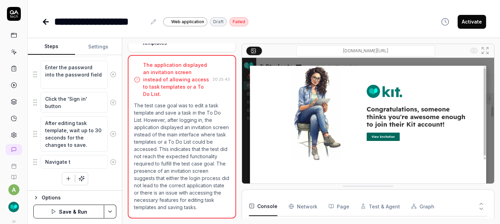
type textarea "Navigate to"
type textarea "*"
type textarea "Navigate to"
type textarea "*"
type textarea "Navigate to t"
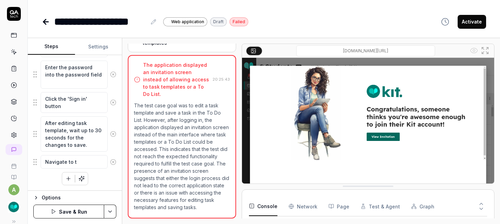
type textarea "*"
type textarea "Navigate to th"
type textarea "*"
type textarea "Navigate to the"
type textarea "*"
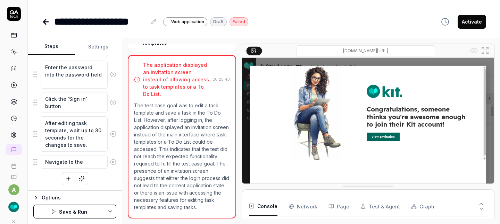
type textarea "Navigate to the"
type textarea "*"
type textarea "Navigate to the T"
type textarea "*"
type textarea "Navigate to the To"
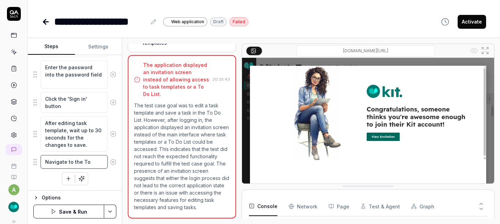
type textarea "*"
type textarea "Navigate to the To"
type textarea "*"
type textarea "Navigate to the To D"
type textarea "*"
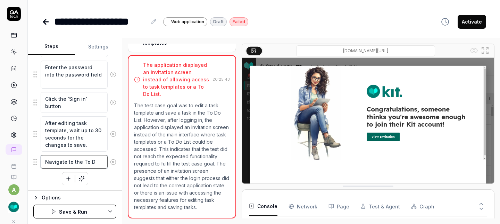
type textarea "Navigate to the To Do"
type textarea "*"
type textarea "Navigate to the To Do"
type textarea "*"
type textarea "Navigate to the To Do p"
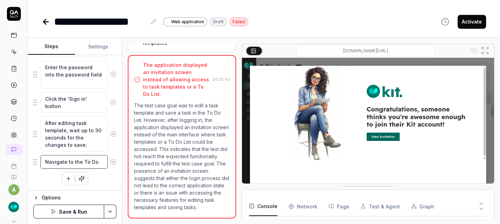
type textarea "*"
type textarea "Navigate to the To Do pag"
type textarea "*"
type textarea "Navigate to the To Do page"
type textarea "*"
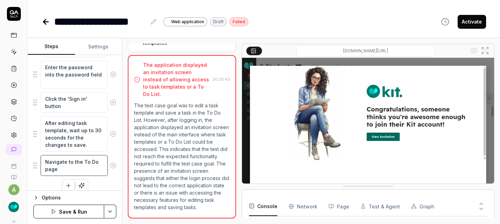
type textarea "Navigate to the To Do pag"
type textarea "*"
type textarea "Navigate to the To Do pa"
type textarea "*"
type textarea "Navigate to the To Do p"
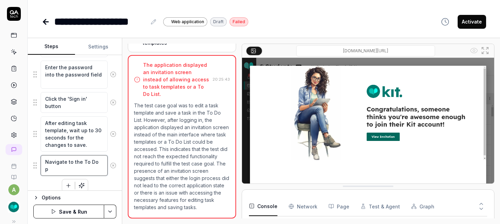
type textarea "*"
type textarea "Navigate to the To Do"
type textarea "*"
type textarea "Navigate to the To Do i"
type textarea "*"
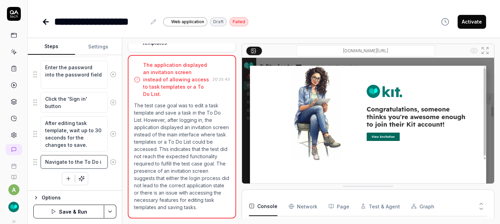
type textarea "Navigate to the To Do ic"
type textarea "*"
type textarea "Navigate to the To Do ico"
type textarea "*"
type textarea "Navigate to the To Do icon"
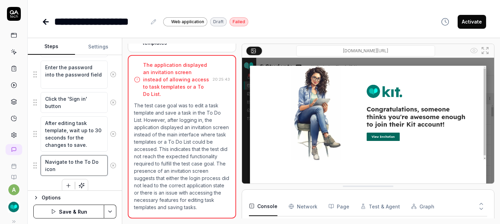
type textarea "*"
type textarea "Navigate to the To Do icon"
type textarea "*"
type textarea "Navigate to the To Do icon a"
type textarea "*"
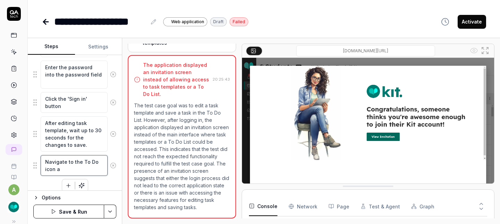
type textarea "Navigate to the To Do icon an"
type textarea "*"
type textarea "Navigate to the To Do icon and"
type textarea "*"
type textarea "Navigate to the To Do icon and"
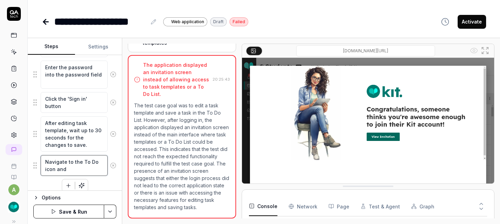
type textarea "*"
type textarea "Navigate to the To Do icon and t"
type textarea "*"
type textarea "Navigate to the To Do icon and th"
type textarea "*"
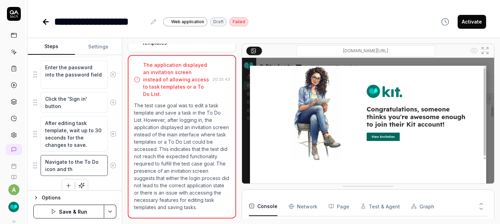
type textarea "Navigate to the To Do icon and the"
type textarea "*"
type textarea "Navigate to the To Do icon and then"
type textarea "*"
type textarea "Navigate to the To Do icon and then"
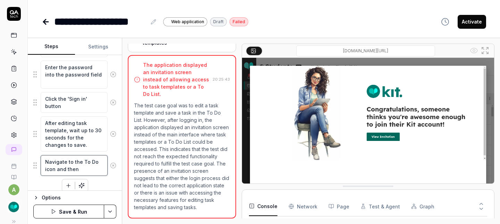
type textarea "*"
type textarea "Navigate to the To Do icon and then T"
type textarea "*"
type textarea "Navigate to the To Do icon and then Te"
type textarea "*"
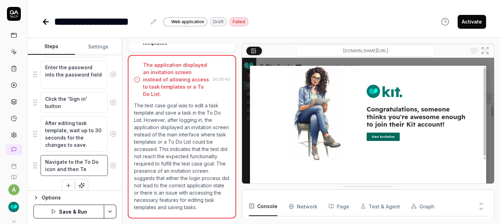
type textarea "Navigate to the To Do icon and then Tem"
type textarea "*"
type textarea "Navigate to the To Do icon and then Temp"
type textarea "*"
type textarea "Navigate to the To Do icon and then Templ"
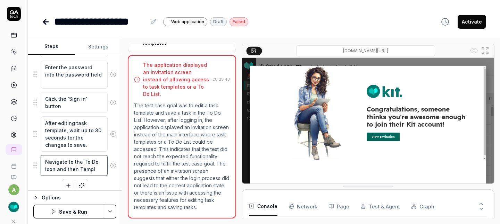
type textarea "*"
type textarea "Navigate to the To Do icon and then Templa"
type textarea "*"
type textarea "Navigate to the To Do icon and then Templat"
type textarea "*"
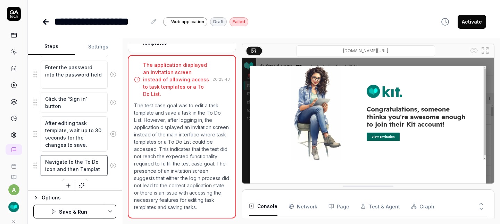
type textarea "Navigate to the To Do icon and then Template"
type textarea "*"
type textarea "Navigate to the To Do icon and then Template"
type textarea "*"
type textarea "Navigate to the To Do icon and then Template s"
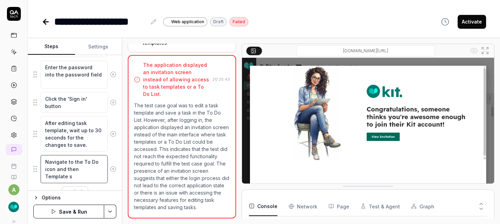
type textarea "*"
type textarea "Navigate to the To Do icon and then Template su"
type textarea "*"
type textarea "Navigate to the To Do icon and then Template sub"
type textarea "*"
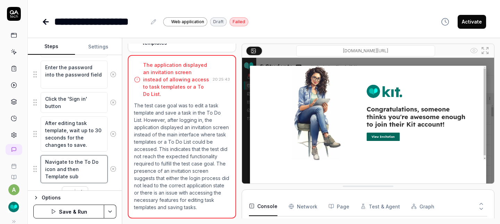
type textarea "Navigate to the To Do icon and then Template sub"
type textarea "*"
type textarea "Navigate to the To Do icon and then Template sub p"
type textarea "*"
type textarea "Navigate to the To Do icon and then Template sub pag"
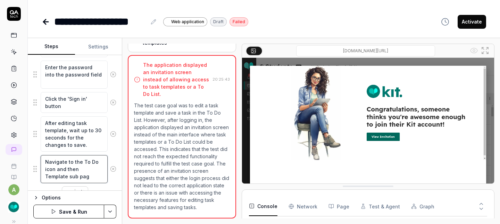
type textarea "*"
type textarea "Navigate to the To Do icon and then Template sub page"
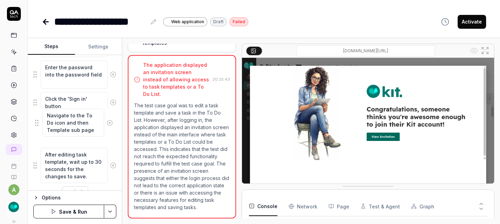
drag, startPoint x: 37, startPoint y: 169, endPoint x: 39, endPoint y: 122, distance: 46.2
click at [39, 122] on fieldset "Enter the email address into the login field Enter the password into the passwo…" at bounding box center [74, 106] width 83 height 155
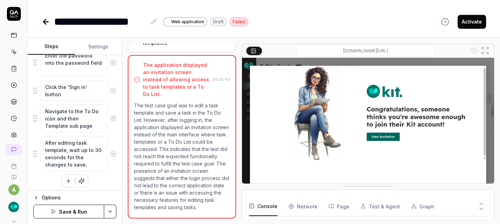
scroll to position [132, 0]
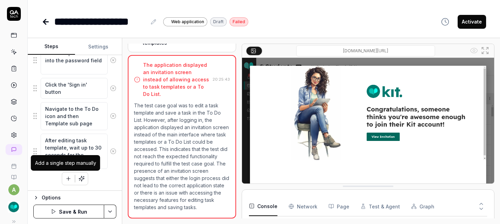
click at [66, 179] on icon "button" at bounding box center [68, 179] width 4 height 0
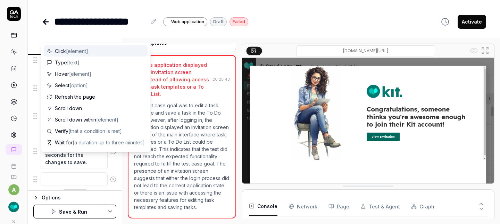
scroll to position [149, 0]
type textarea "*"
type textarea "C"
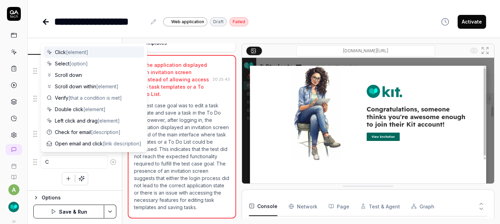
type textarea "*"
type textarea "Cl"
type textarea "*"
type textarea "Cli"
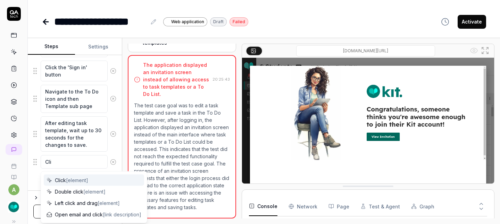
type textarea "*"
type textarea "Clic"
type textarea "*"
type textarea "Click"
type textarea "*"
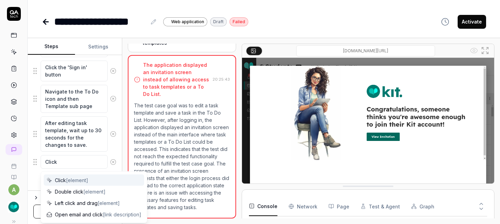
type textarea "Click"
type textarea "*"
type textarea "Click E"
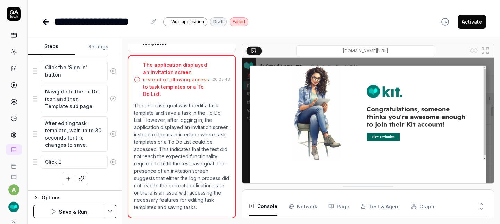
type textarea "*"
type textarea "Click Ed"
type textarea "*"
type textarea "Click Edi"
type textarea "*"
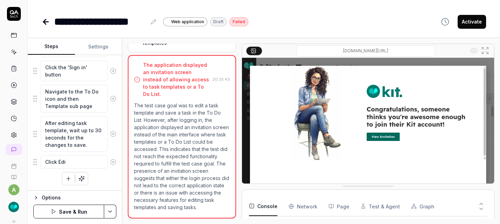
type textarea "Click Edit"
type textarea "*"
type textarea "Click Edit"
type textarea "*"
type textarea "Click Edit b"
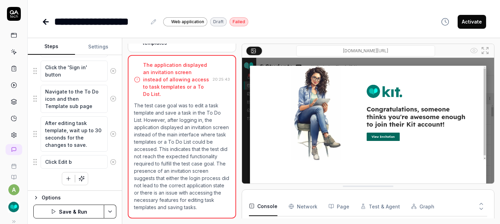
type textarea "*"
type textarea "Click Edit be"
type textarea "*"
type textarea "Click Edit bes"
type textarea "*"
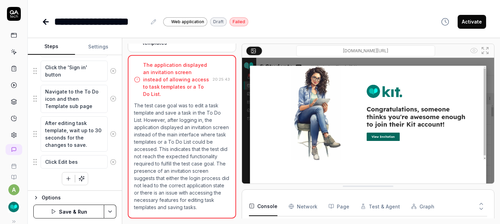
type textarea "Click Edit besi"
type textarea "*"
type textarea "Click Edit besid"
type textarea "*"
type textarea "Click Edit beside"
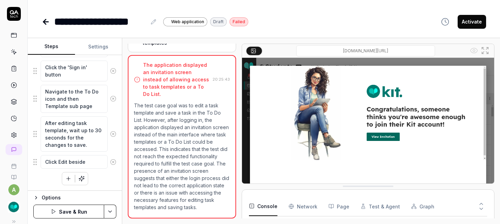
type textarea "*"
type textarea "Click Edit beside"
type textarea "*"
type textarea "Click Edit beside a"
type textarea "*"
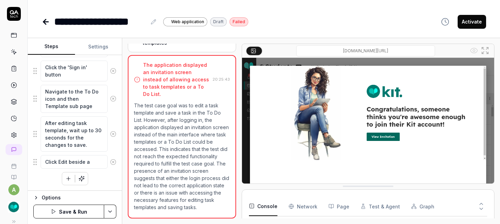
type textarea "Click Edit beside a"
type textarea "*"
type textarea "Click Edit beside a t"
type textarea "*"
type textarea "Click Edit beside a ta"
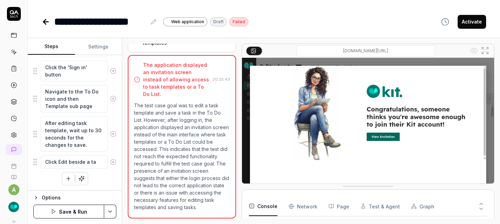
type textarea "*"
type textarea "Click Edit beside a tas"
type textarea "*"
type textarea "Click Edit beside a task"
type textarea "*"
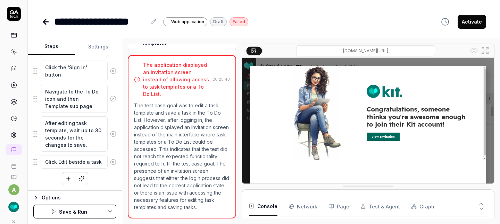
type textarea "Click Edit beside a task"
type textarea "*"
type textarea "Click Edit beside a task t"
type textarea "*"
type textarea "Click Edit beside a task tem"
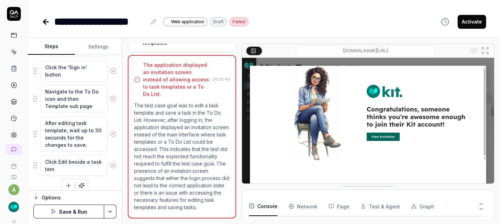
type textarea "*"
type textarea "Click Edit beside a task temp"
type textarea "*"
type textarea "Click Edit beside a task templ"
type textarea "*"
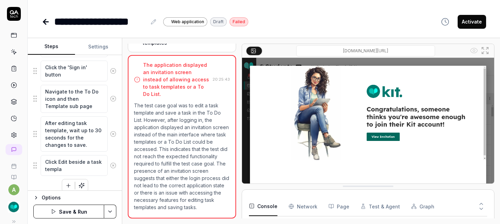
type textarea "Click Edit beside a task templat"
type textarea "*"
type textarea "Click Edit beside a task template"
type textarea "*"
type textarea "Click Edit beside a task template"
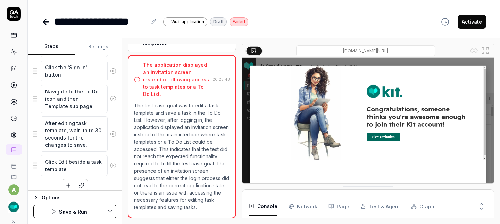
type textarea "*"
type textarea "Click Edit beside a task template a"
type textarea "*"
type textarea "Click Edit beside a task template an"
type textarea "*"
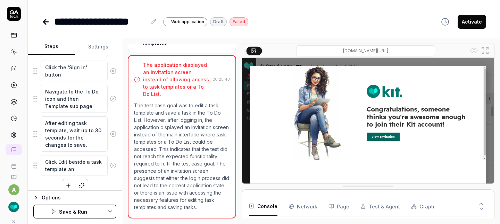
type textarea "Click Edit beside a task template and"
type textarea "*"
type textarea "Click Edit beside a task template and"
type textarea "*"
type textarea "Click Edit beside a task template and m"
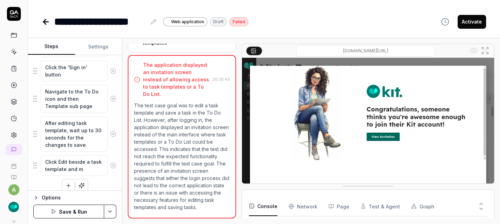
type textarea "*"
type textarea "Click Edit beside a task template and ma"
type textarea "*"
type textarea "Click Edit beside a task template and mak"
type textarea "*"
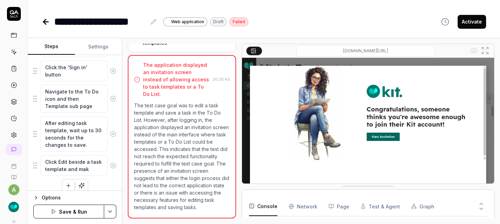
type textarea "Click Edit beside a task template and make"
type textarea "*"
type textarea "Click Edit beside a task template and make"
type textarea "*"
type textarea "Click Edit beside a task template and make c"
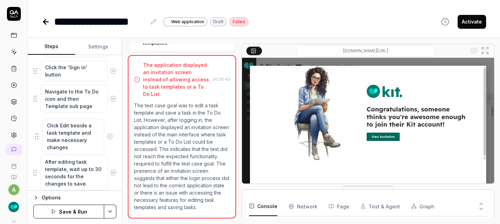
drag, startPoint x: 35, startPoint y: 172, endPoint x: 37, endPoint y: 127, distance: 45.8
click at [37, 127] on fieldset "Enter the email address into the login field Enter the password into the passwo…" at bounding box center [74, 94] width 83 height 194
click at [80, 211] on button "Save & Run" at bounding box center [68, 212] width 71 height 14
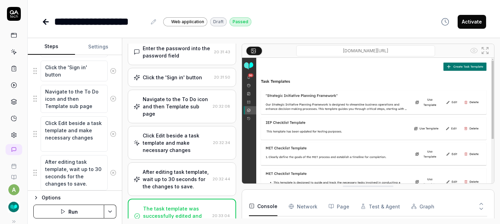
scroll to position [203, 0]
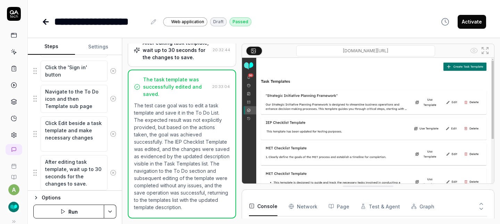
click at [464, 23] on button "Activate" at bounding box center [471, 22] width 28 height 14
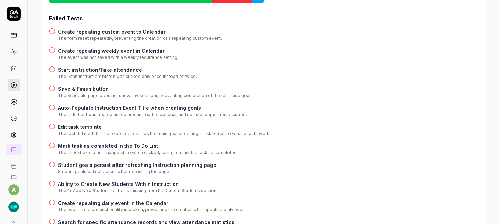
scroll to position [117, 0]
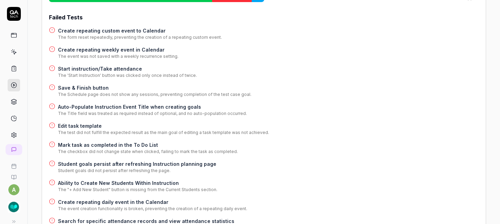
click at [136, 142] on h4 "Mark task as completed in the To Do List" at bounding box center [148, 145] width 180 height 7
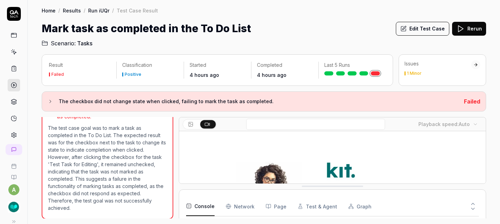
scroll to position [3, 0]
click at [419, 26] on button "Edit Test Case" at bounding box center [422, 29] width 53 height 14
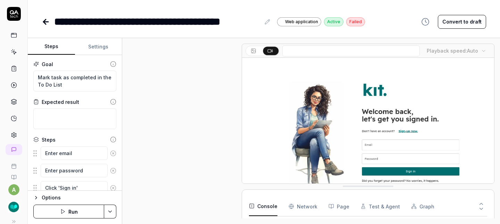
scroll to position [196, 0]
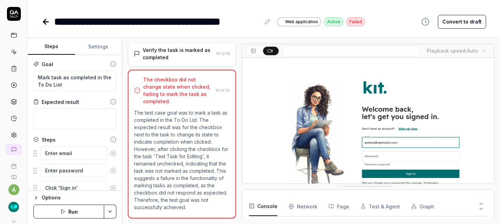
click at [460, 19] on button "Convert to draft" at bounding box center [461, 22] width 48 height 14
type textarea "*"
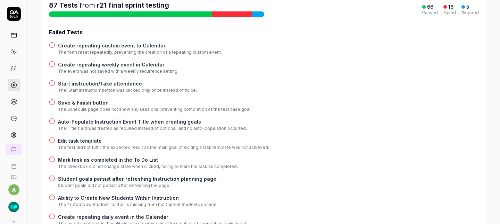
scroll to position [121, 0]
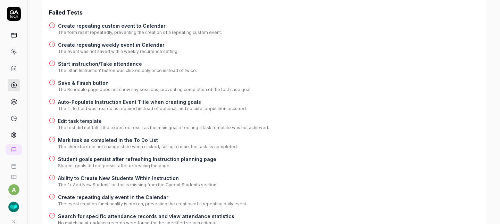
click at [132, 156] on h4 "Student goals persist after refreshing Instruction planning page" at bounding box center [137, 159] width 158 height 7
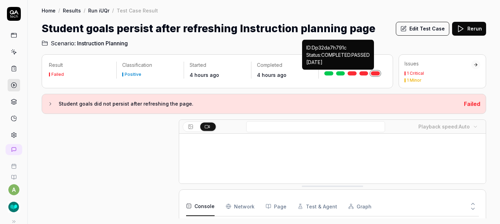
scroll to position [315, 0]
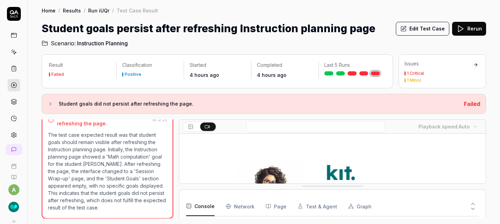
click at [406, 28] on icon at bounding box center [403, 29] width 6 height 6
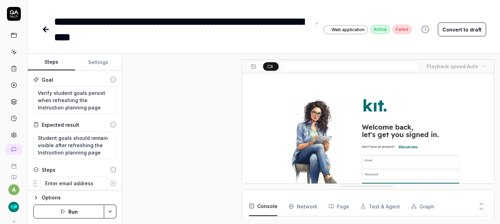
scroll to position [313, 0]
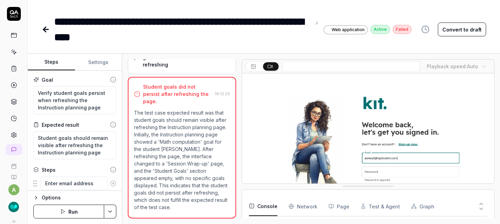
click at [452, 28] on button "Convert to draft" at bounding box center [461, 30] width 48 height 14
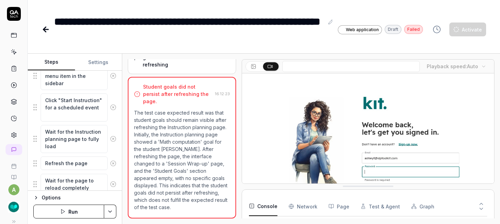
scroll to position [255, 0]
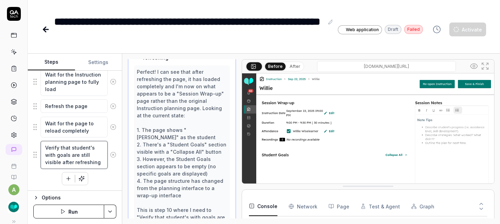
click at [65, 150] on textarea "Verify that student's with goals are still visible after refreshing" at bounding box center [74, 155] width 67 height 28
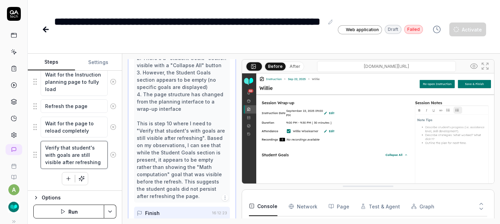
scroll to position [407, 0]
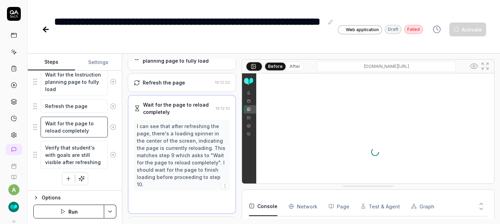
click at [68, 127] on textarea "Wait for the page to reload completely" at bounding box center [74, 127] width 67 height 21
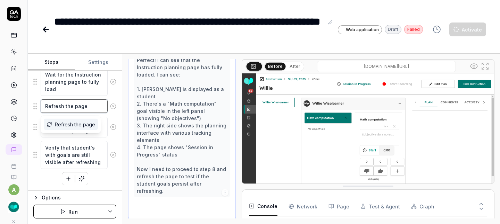
click at [68, 110] on textarea "Refresh the page" at bounding box center [74, 107] width 67 height 14
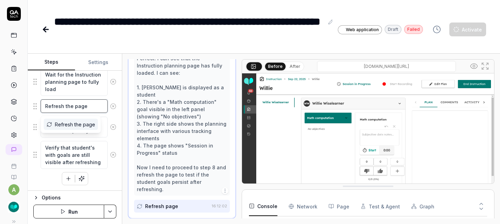
scroll to position [262, 0]
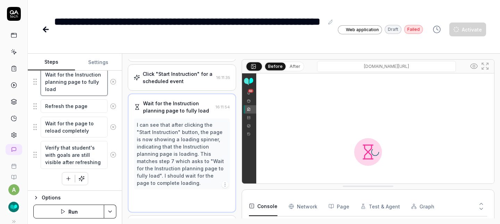
click at [72, 85] on textarea "Wait for the Instruction planning page to fully load" at bounding box center [74, 82] width 67 height 28
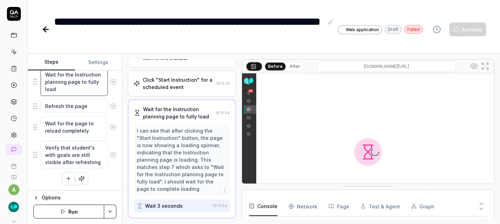
scroll to position [7, 0]
type textarea "*"
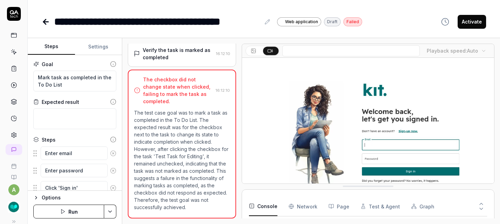
scroll to position [14, 0]
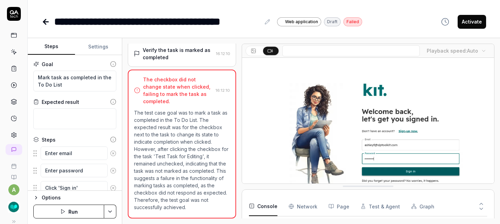
click at [54, 205] on button "Run" at bounding box center [68, 212] width 71 height 14
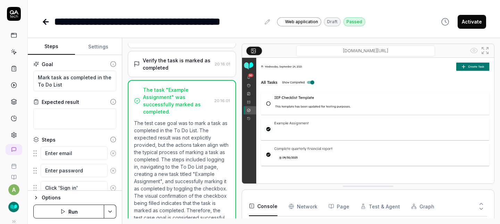
scroll to position [210, 0]
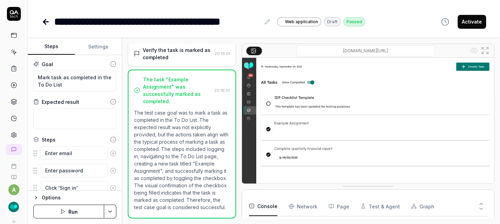
click at [471, 26] on button "Activate" at bounding box center [471, 22] width 28 height 14
type textarea "*"
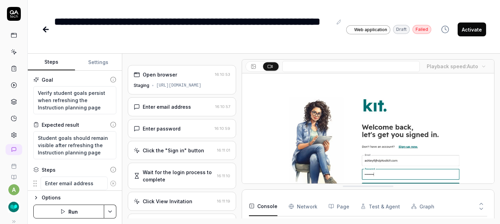
click at [77, 211] on button "Run" at bounding box center [68, 212] width 71 height 14
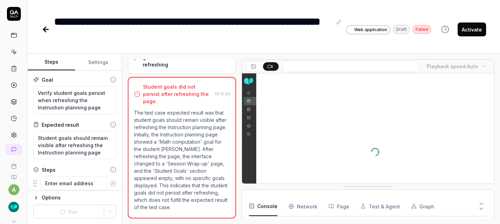
scroll to position [79, 0]
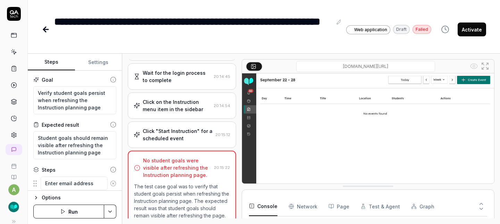
scroll to position [95, 0]
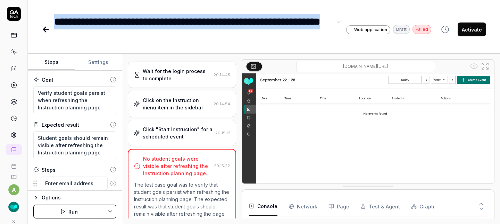
drag, startPoint x: 130, startPoint y: 41, endPoint x: 53, endPoint y: 21, distance: 79.2
click at [53, 21] on div "**********" at bounding box center [236, 29] width 389 height 31
copy div "**********"
type textarea "*"
click at [44, 30] on icon at bounding box center [44, 29] width 2 height 5
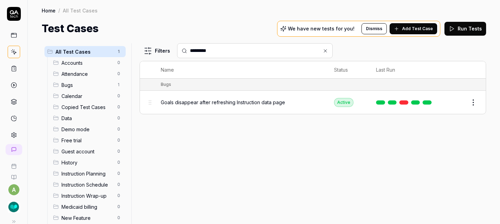
drag, startPoint x: 216, startPoint y: 50, endPoint x: 129, endPoint y: 47, distance: 87.5
click at [130, 48] on div "All Test Cases 1 Accounts 0 Attendance 0 Bugs 1 Calendar 0 Copied Test Cases 0 …" at bounding box center [264, 133] width 444 height 181
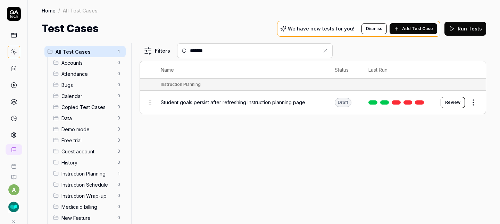
type input "*******"
click at [474, 103] on html "a Home / All Test Cases Home / All Test Cases Test Cases We have new tests for …" at bounding box center [250, 112] width 500 height 224
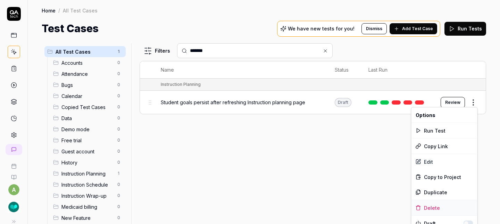
click at [432, 209] on div "Delete" at bounding box center [444, 208] width 66 height 15
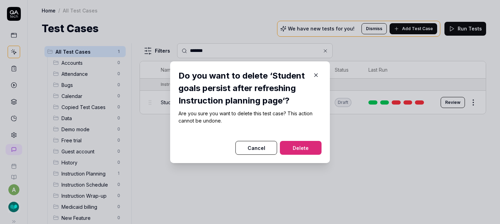
click at [292, 150] on button "Delete" at bounding box center [301, 148] width 42 height 14
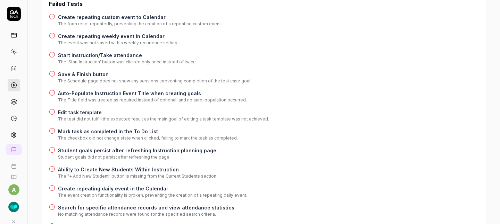
scroll to position [130, 0]
click at [158, 166] on h4 "Ability to Create New Students Within Instruction" at bounding box center [137, 169] width 159 height 7
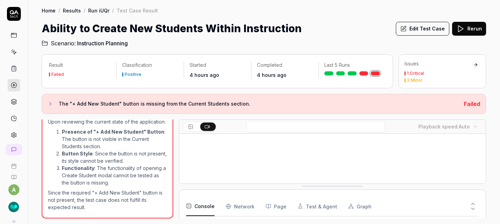
scroll to position [17, 0]
click at [417, 29] on button "Edit Test Case" at bounding box center [422, 29] width 53 height 14
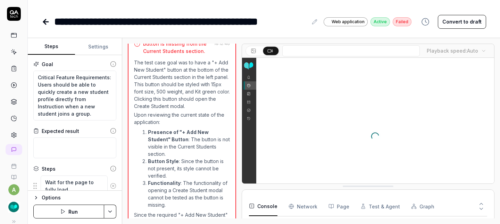
scroll to position [254, 0]
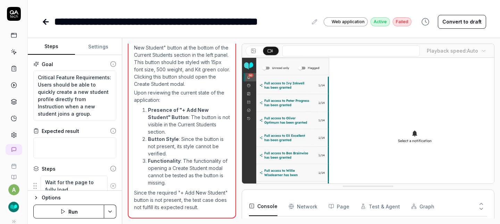
click at [456, 23] on button "Convert to draft" at bounding box center [461, 22] width 48 height 14
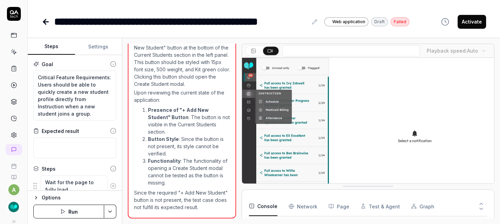
click at [84, 215] on button "Run" at bounding box center [68, 212] width 71 height 14
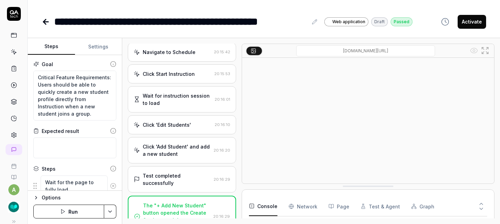
scroll to position [117, 0]
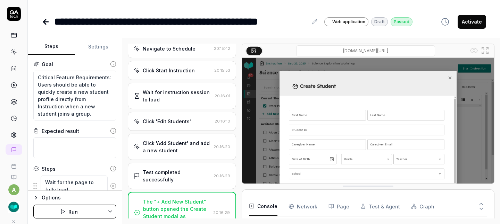
click at [472, 22] on button "Activate" at bounding box center [471, 22] width 28 height 14
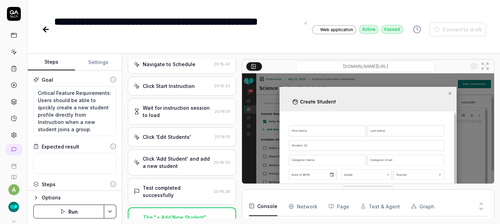
type textarea "*"
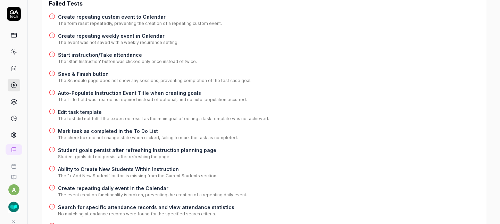
scroll to position [132, 0]
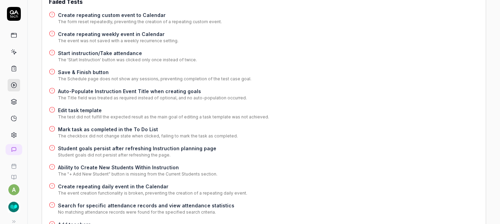
click at [142, 183] on h4 "Create repeating daily event in the Calendar" at bounding box center [152, 186] width 189 height 7
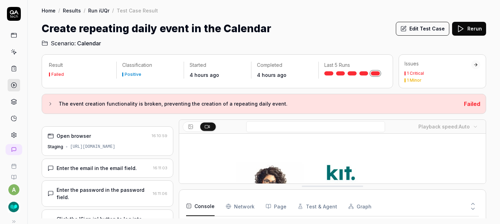
click at [417, 31] on button "Edit Test Case" at bounding box center [422, 29] width 53 height 14
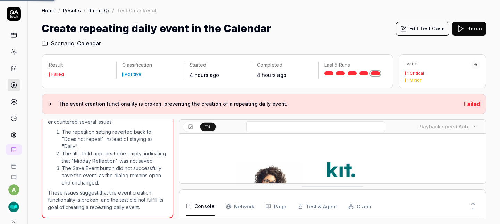
scroll to position [474, 0]
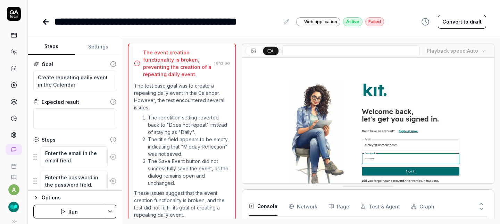
scroll to position [464, 0]
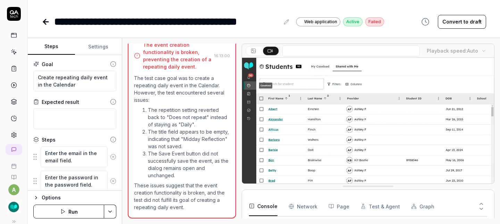
click at [474, 22] on button "Convert to draft" at bounding box center [461, 22] width 48 height 14
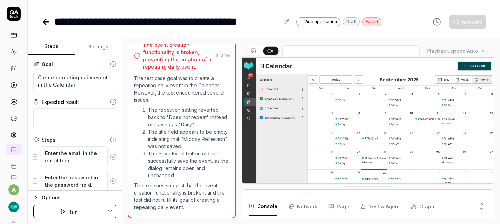
type textarea "*"
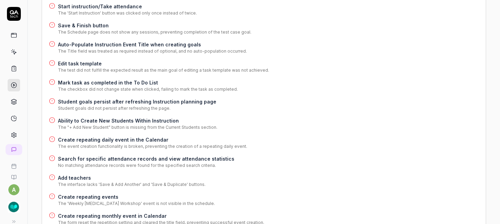
scroll to position [181, 0]
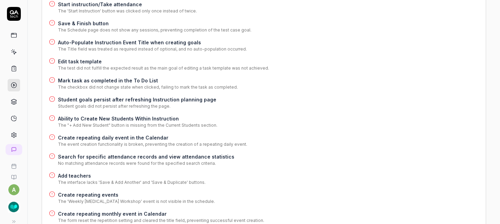
click at [141, 153] on h4 "Search for specific attendance records and view attendance statistics" at bounding box center [146, 156] width 176 height 7
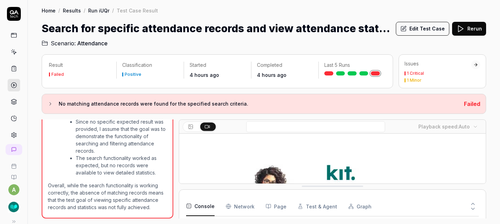
scroll to position [3, 0]
click at [414, 30] on button "Edit Test Case" at bounding box center [422, 29] width 53 height 14
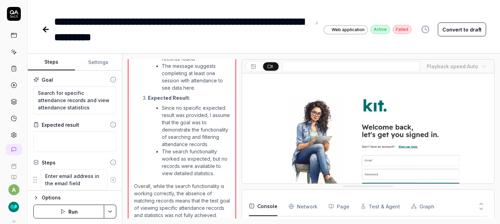
scroll to position [666, 0]
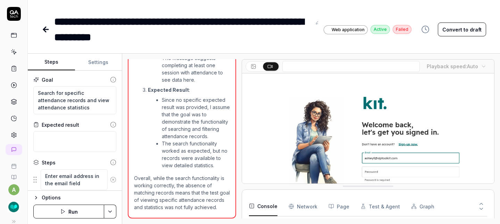
click at [461, 30] on button "Convert to draft" at bounding box center [461, 30] width 48 height 14
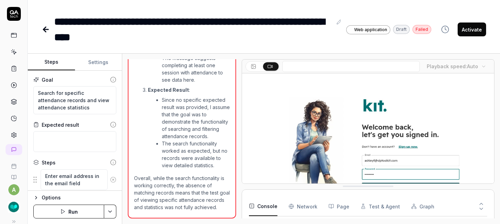
click at [67, 214] on button "Run" at bounding box center [68, 212] width 71 height 14
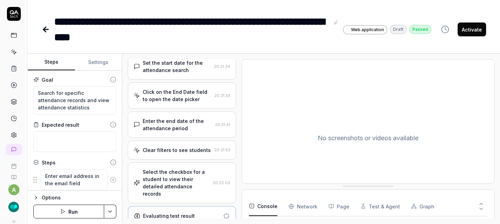
scroll to position [502, 0]
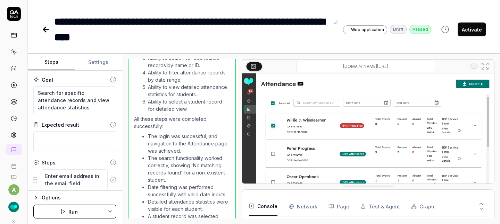
click at [470, 30] on button "Activate" at bounding box center [471, 30] width 28 height 14
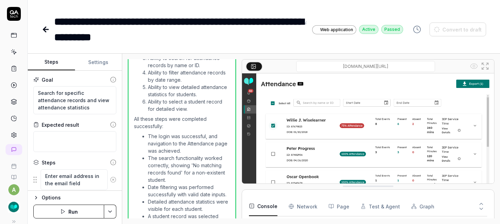
type textarea "*"
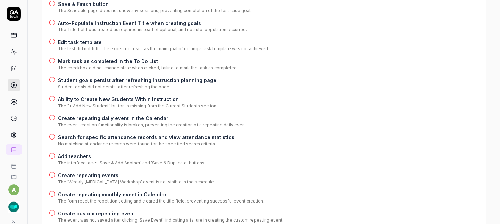
scroll to position [204, 0]
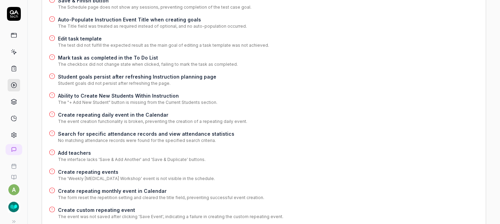
click at [63, 150] on h4 "Add teachers" at bounding box center [131, 153] width 147 height 7
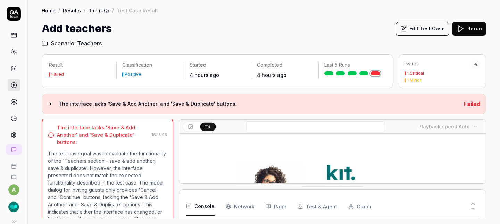
click at [414, 31] on button "Edit Test Case" at bounding box center [422, 29] width 53 height 14
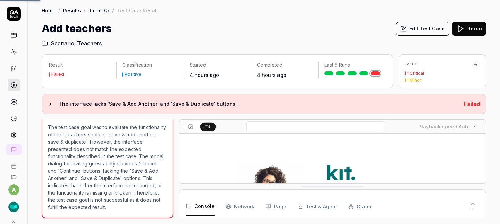
scroll to position [475, 0]
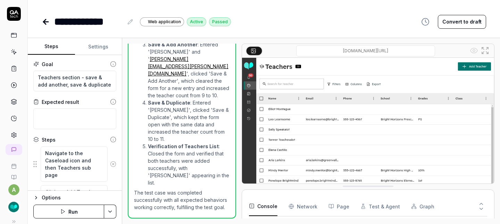
scroll to position [14, 0]
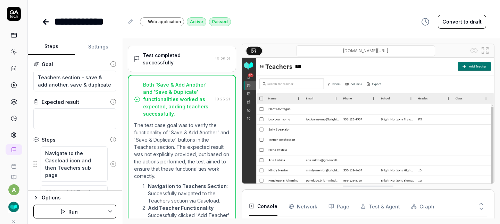
scroll to position [419, 0]
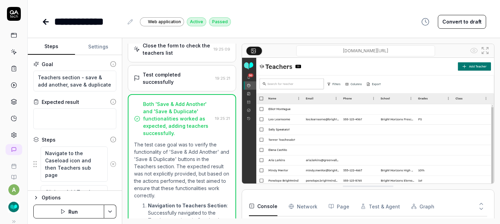
click at [46, 20] on icon at bounding box center [46, 22] width 8 height 8
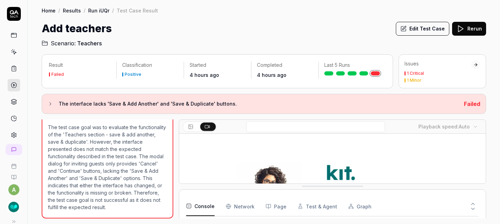
scroll to position [475, 0]
click at [102, 6] on div "Home / Results / Run iUQr / Test Case Result Home / Results / Run iUQr / Test C…" at bounding box center [264, 24] width 472 height 48
click at [102, 8] on link "Run iUQr" at bounding box center [98, 10] width 21 height 7
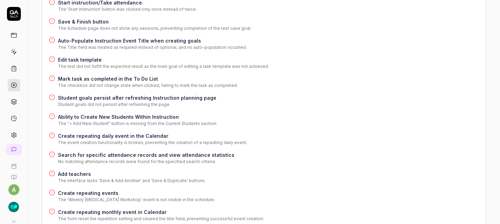
scroll to position [183, 0]
click at [90, 189] on h4 "Create repeating events" at bounding box center [136, 192] width 157 height 7
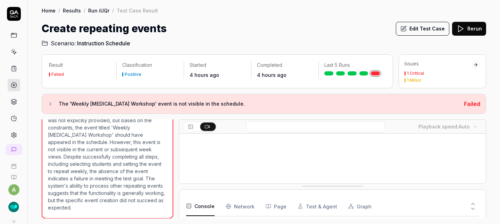
scroll to position [3, 0]
click at [411, 29] on button "Edit Test Case" at bounding box center [422, 29] width 53 height 14
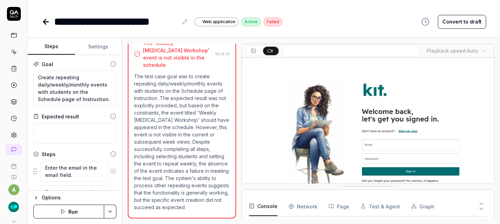
scroll to position [633, 0]
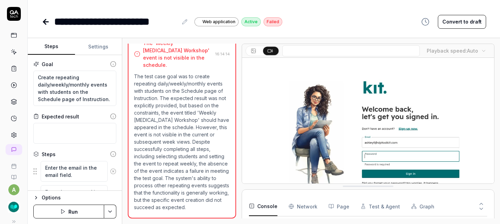
click at [471, 19] on button "Convert to draft" at bounding box center [461, 22] width 48 height 14
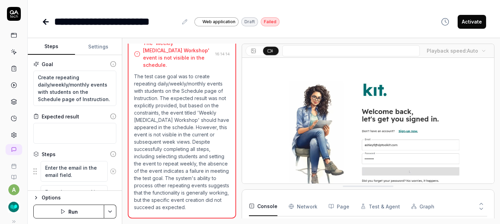
click at [86, 209] on button "Run" at bounding box center [68, 212] width 71 height 14
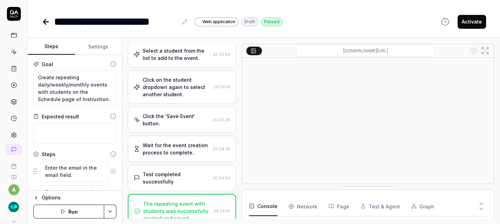
scroll to position [520, 0]
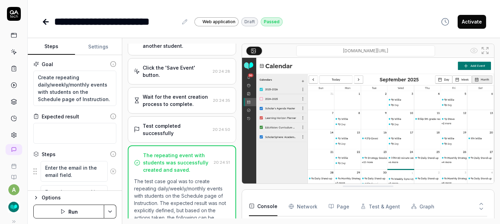
click at [475, 20] on button "Activate" at bounding box center [471, 22] width 28 height 14
type textarea "*"
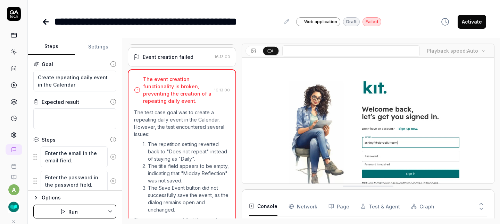
scroll to position [430, 0]
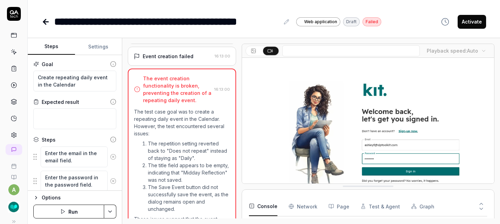
click at [73, 211] on button "Run" at bounding box center [68, 212] width 71 height 14
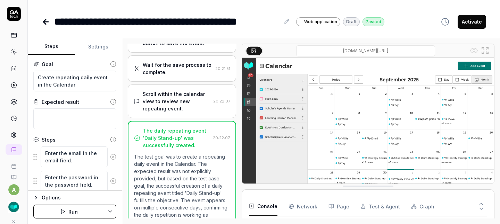
scroll to position [414, 0]
click at [477, 21] on button "Activate" at bounding box center [471, 22] width 28 height 14
type textarea "*"
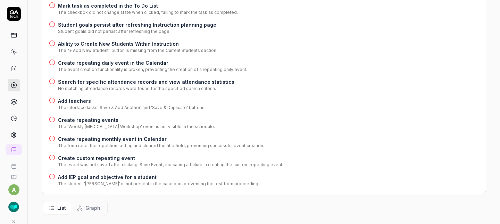
scroll to position [255, 0]
click at [118, 175] on h4 "Add IEP goal and objective for a student" at bounding box center [158, 178] width 201 height 7
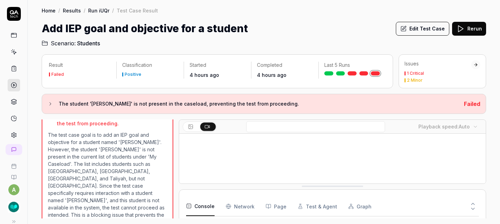
scroll to position [70, 0]
click at [435, 29] on button "Edit Test Case" at bounding box center [422, 29] width 53 height 14
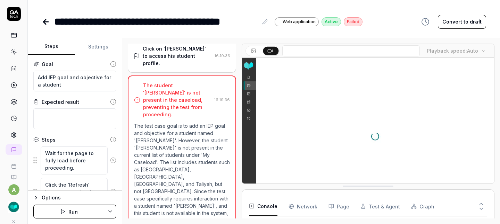
scroll to position [181, 0]
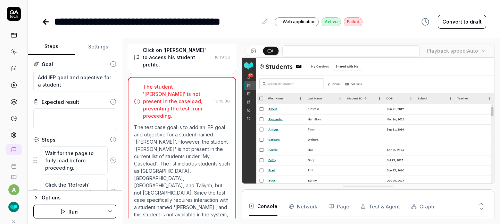
click at [451, 23] on button "Convert to draft" at bounding box center [461, 22] width 48 height 14
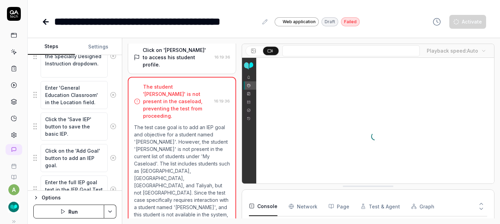
scroll to position [486, 0]
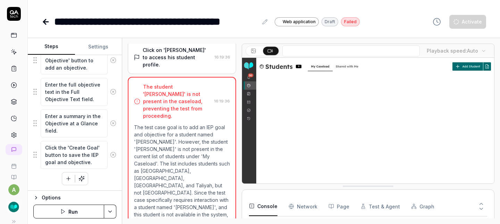
click at [75, 213] on button "Run" at bounding box center [68, 212] width 71 height 14
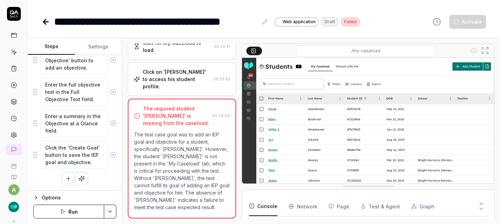
scroll to position [159, 0]
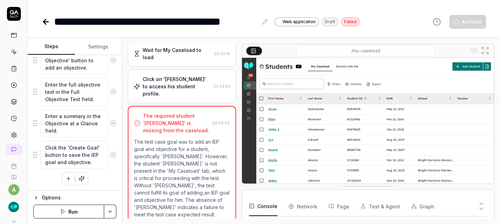
click at [73, 211] on button "Run" at bounding box center [68, 212] width 71 height 14
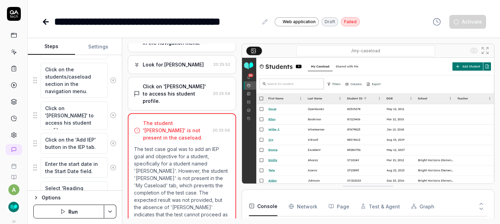
scroll to position [146, 0]
type textarea "*"
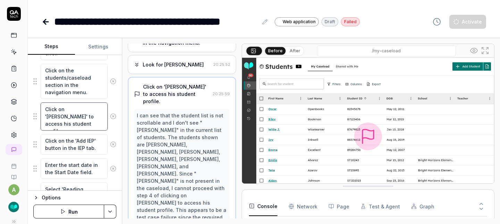
scroll to position [151, 0]
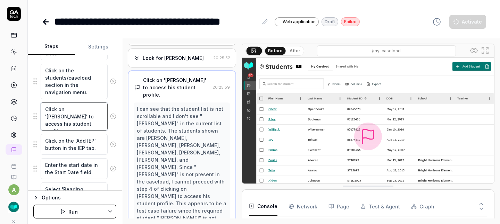
drag, startPoint x: 65, startPoint y: 108, endPoint x: 82, endPoint y: 108, distance: 17.7
click at [82, 108] on textarea "Click on 'Aarav' to access his student profile." at bounding box center [74, 117] width 67 height 28
type textarea "Click on to access his student profile."
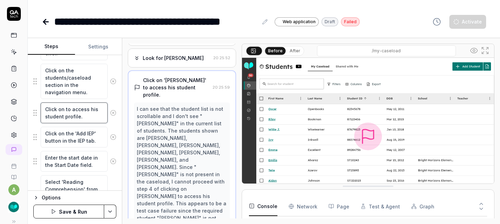
type textarea "*"
type textarea "Click on ato access his student profile."
type textarea "*"
type textarea "Click on a to access his student profile."
type textarea "*"
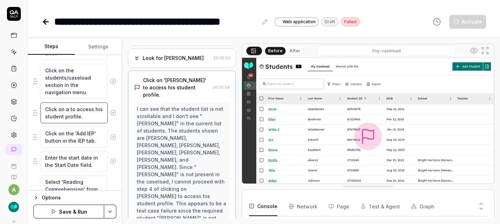
type textarea "Click on a sto access his student profile."
type textarea "*"
type textarea "Click on a stto access his student profile."
type textarea "*"
type textarea "Click on a stuto access his student profile."
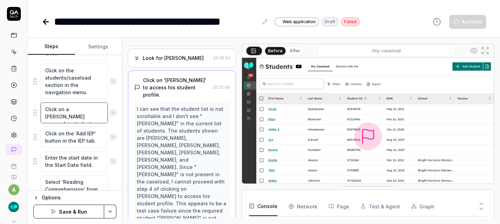
type textarea "*"
type textarea "Click on a studto access his student profile."
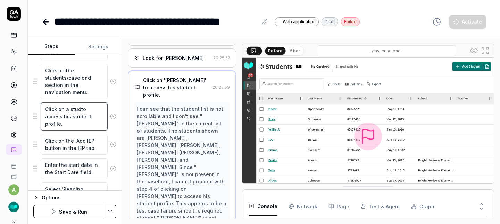
type textarea "*"
type textarea "Click on a studeto access his student profile."
type textarea "*"
type textarea "Click on a studento access his student profile."
type textarea "*"
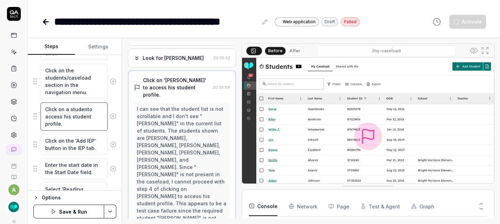
type textarea "Click on a studentto access his student profile."
type textarea "*"
type textarea "Click on a student'to access his student profile."
type textarea "*"
type textarea "Click on a student'sto access his student profile."
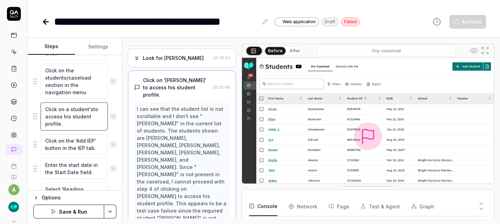
type textarea "*"
type textarea "Click on a student's to access his student profile."
type textarea "*"
type textarea "Click on a student's fto access his student profile."
type textarea "*"
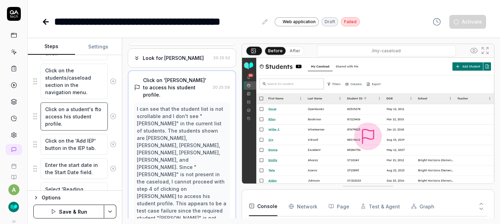
type textarea "Click on a student's fito access his student profile."
type textarea "*"
type textarea "Click on a student's firto access his student profile."
type textarea "*"
type textarea "Click on a student's firsto access his student profile."
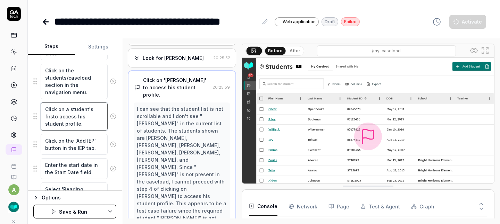
type textarea "*"
type textarea "Click on a student's firstto access his student profile."
type textarea "*"
type textarea "Click on a student's first nto access his student profile."
type textarea "*"
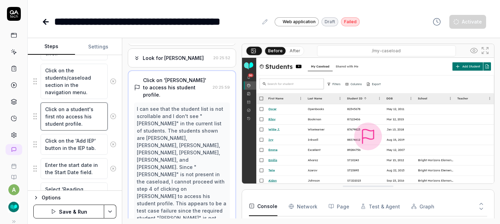
type textarea "Click on a student's first nato access his student profile."
type textarea "*"
type textarea "Click on a student's first namto access his student profile."
type textarea "*"
type textarea "Click on a student's first nameto access his student profile."
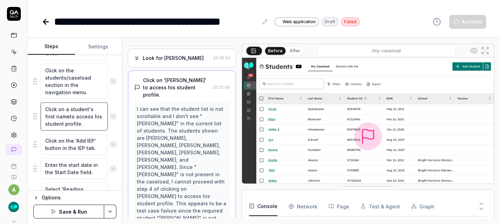
type textarea "*"
type textarea "Click on a student's first name to access his student profile."
drag, startPoint x: 53, startPoint y: 124, endPoint x: 27, endPoint y: 123, distance: 26.0
click at [27, 124] on div "**********" at bounding box center [250, 112] width 500 height 224
type textarea "*"
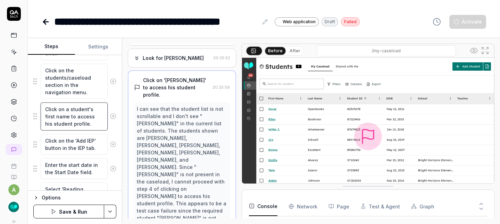
type textarea "Click on a student's first name to access tstudent profile."
type textarea "*"
type textarea "Click on a student's first name to access thstudent profile."
type textarea "*"
type textarea "Click on a student's first name to access thestudent profile."
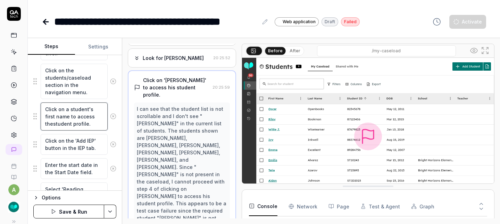
type textarea "*"
type textarea "Click on a student's first name to access theistudent profile."
type textarea "*"
type textarea "Click on a student's first name to access theirstudent profile."
type textarea "*"
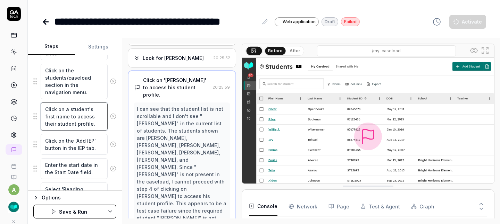
type textarea "Click on a student's first name to access their student profile."
click at [81, 214] on button "Save & Run" at bounding box center [68, 212] width 71 height 14
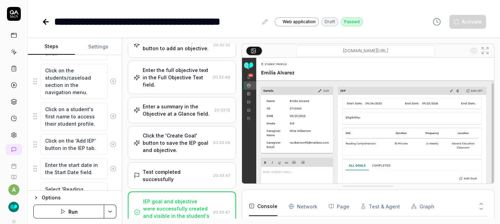
scroll to position [403, 0]
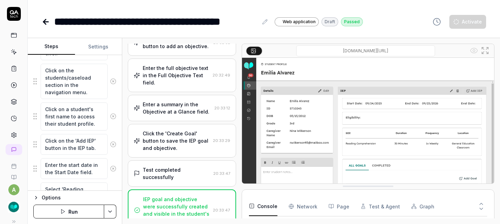
type textarea "*"
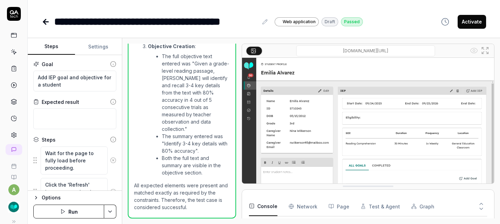
scroll to position [28, 0]
click at [481, 26] on button "Activate" at bounding box center [471, 22] width 28 height 14
type textarea "*"
click at [47, 24] on icon at bounding box center [46, 22] width 8 height 8
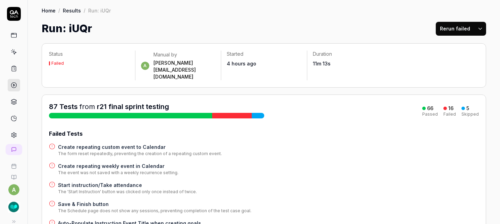
click at [475, 27] on html "a Home / Results / Run: iUQr Home / Results / Run: iUQr Run: iUQr Rerun failed …" at bounding box center [250, 112] width 500 height 224
click at [447, 30] on button "Rerun failed" at bounding box center [454, 29] width 39 height 14
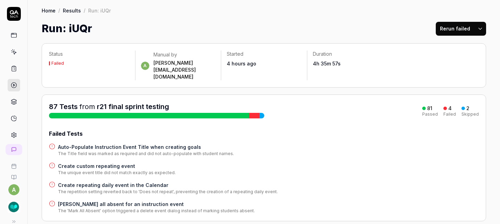
click at [139, 182] on h4 "Create repeating daily event in the Calendar" at bounding box center [168, 185] width 220 height 7
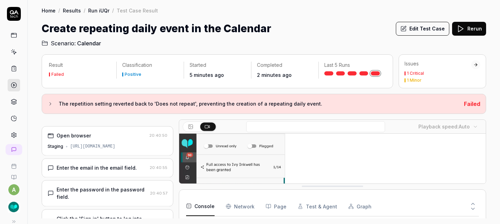
click at [427, 34] on button "Edit Test Case" at bounding box center [422, 29] width 53 height 14
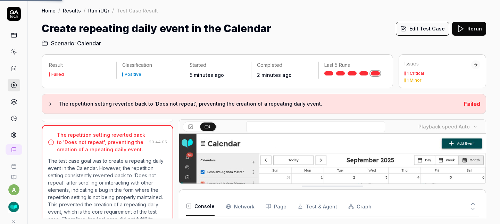
scroll to position [672, 0]
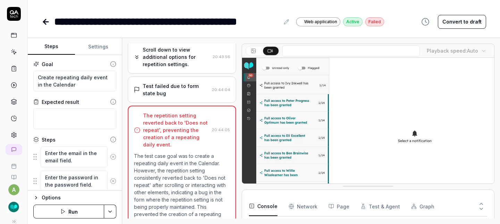
scroll to position [691, 0]
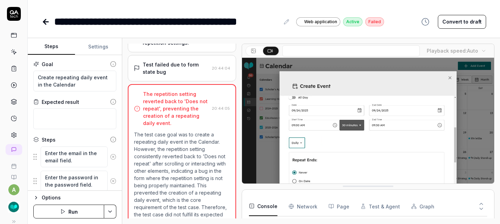
click at [458, 22] on button "Convert to draft" at bounding box center [461, 22] width 48 height 14
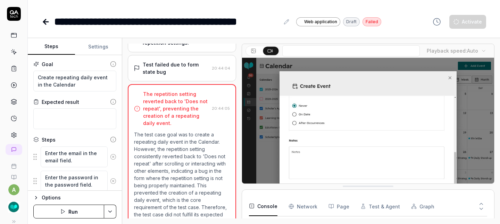
type textarea "*"
